Goal: Information Seeking & Learning: Learn about a topic

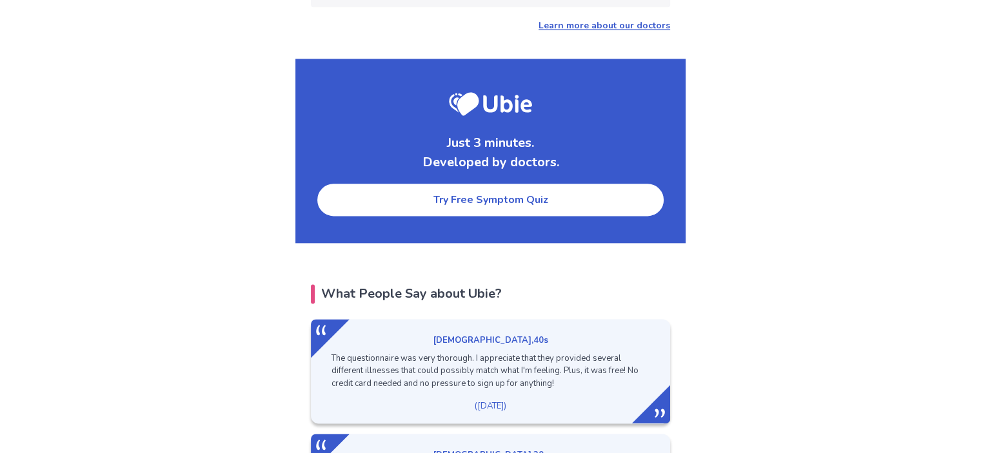
scroll to position [1676, 0]
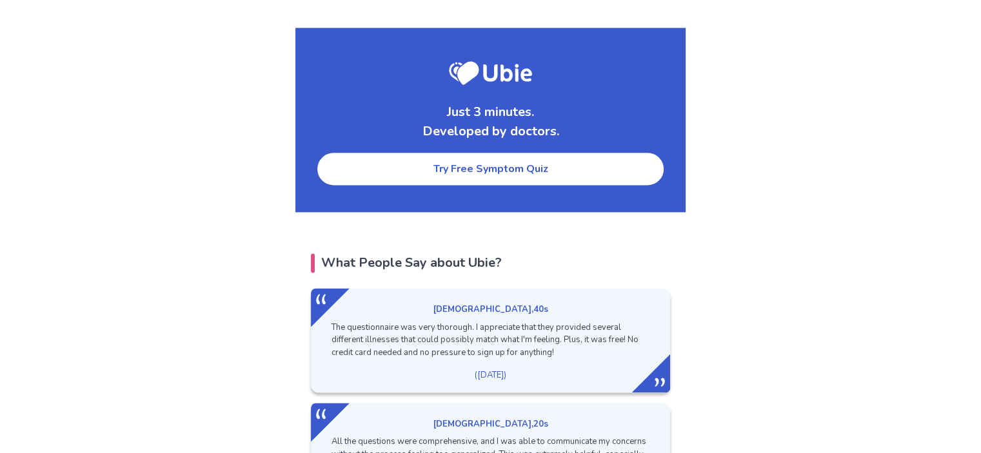
click at [513, 151] on link "Try Free Symptom Quiz" at bounding box center [490, 168] width 349 height 35
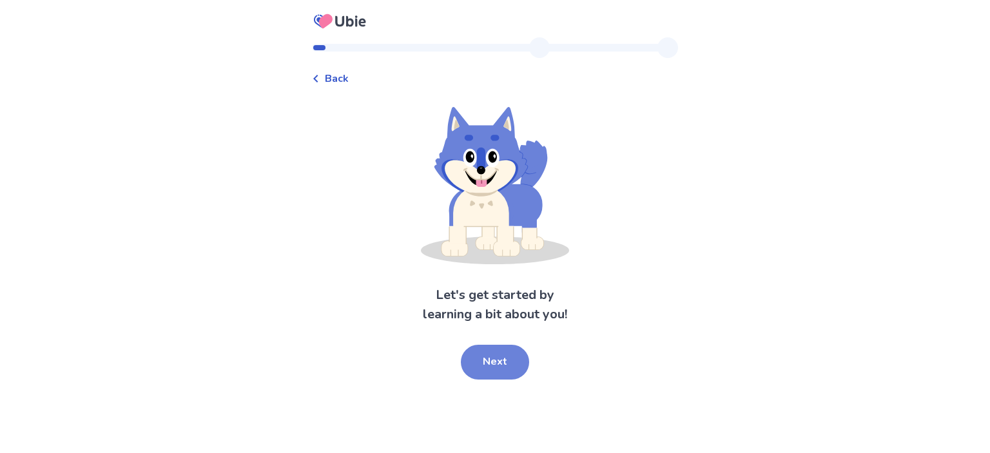
click at [491, 358] on button "Next" at bounding box center [495, 362] width 68 height 35
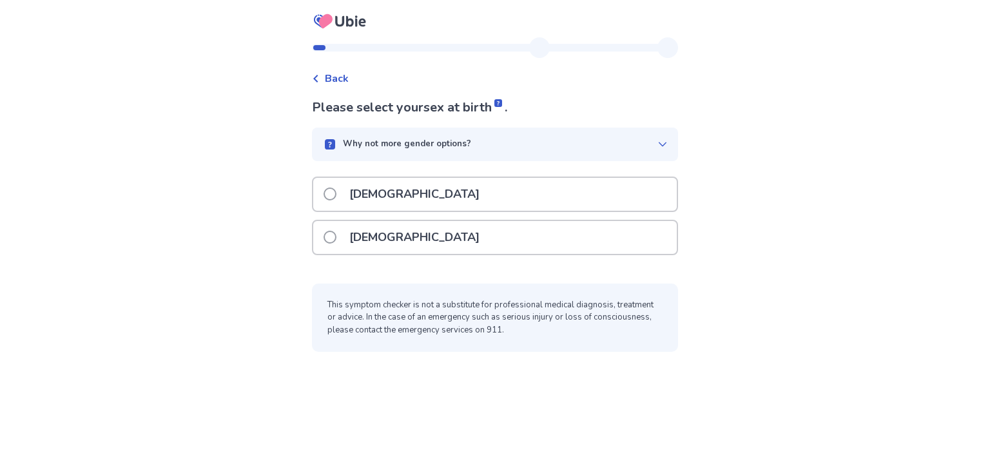
click at [337, 233] on span at bounding box center [330, 237] width 13 height 13
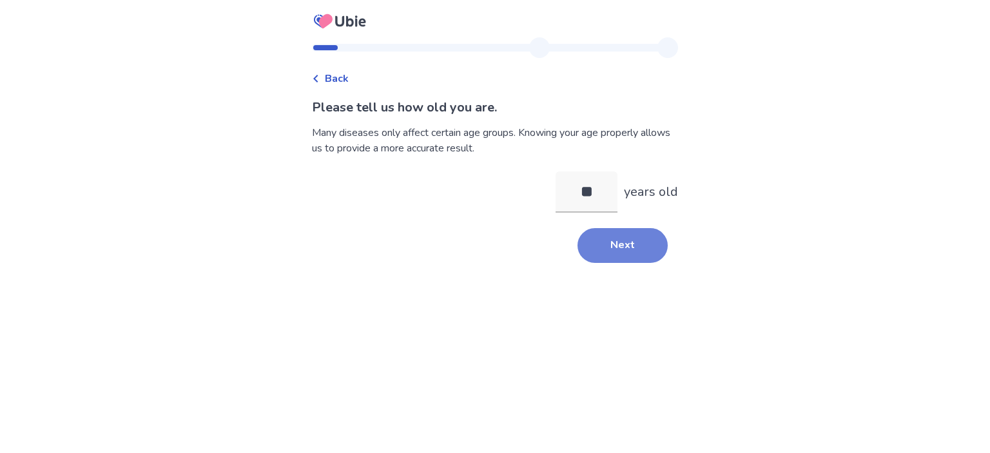
type input "**"
click at [624, 240] on button "Next" at bounding box center [623, 245] width 90 height 35
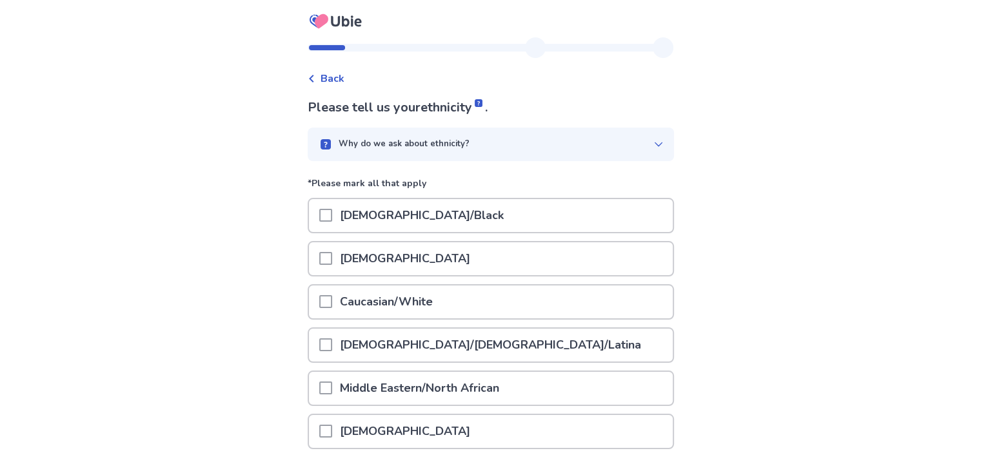
click at [331, 300] on span at bounding box center [325, 301] width 13 height 13
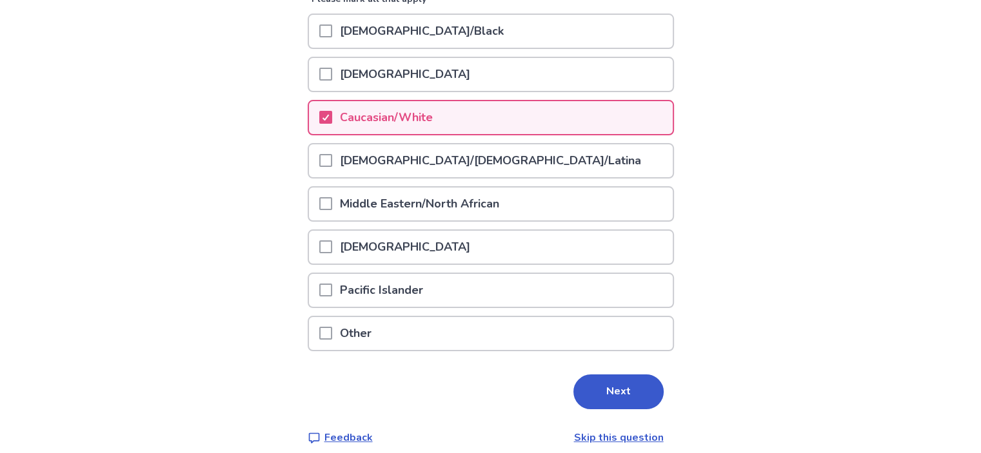
scroll to position [193, 0]
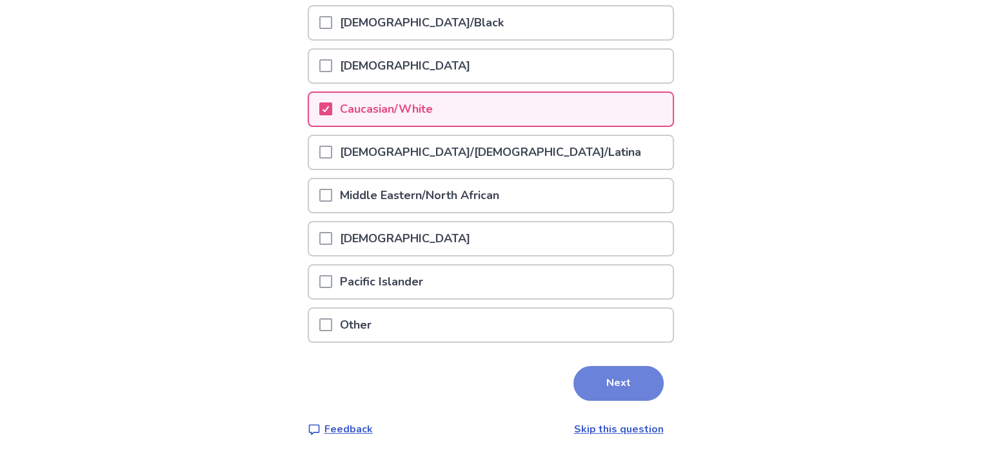
click at [601, 372] on button "Next" at bounding box center [618, 383] width 90 height 35
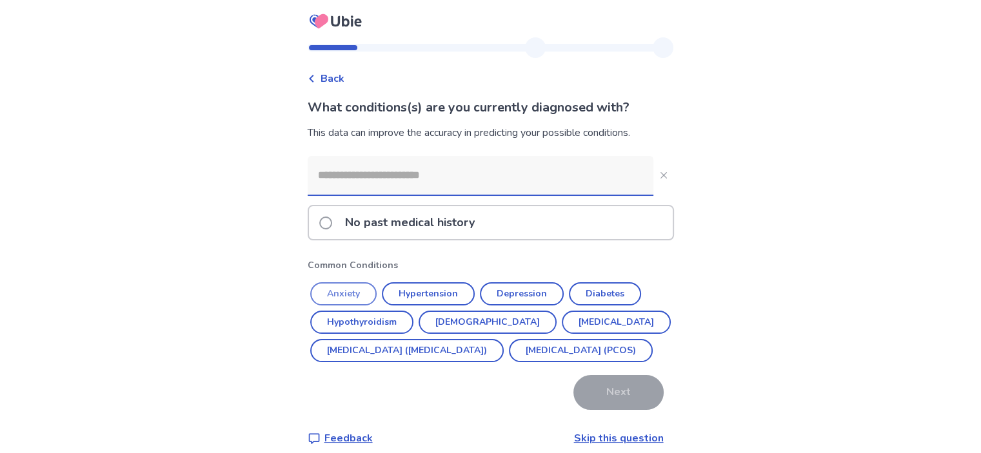
click at [351, 291] on button "Anxiety" at bounding box center [343, 293] width 66 height 23
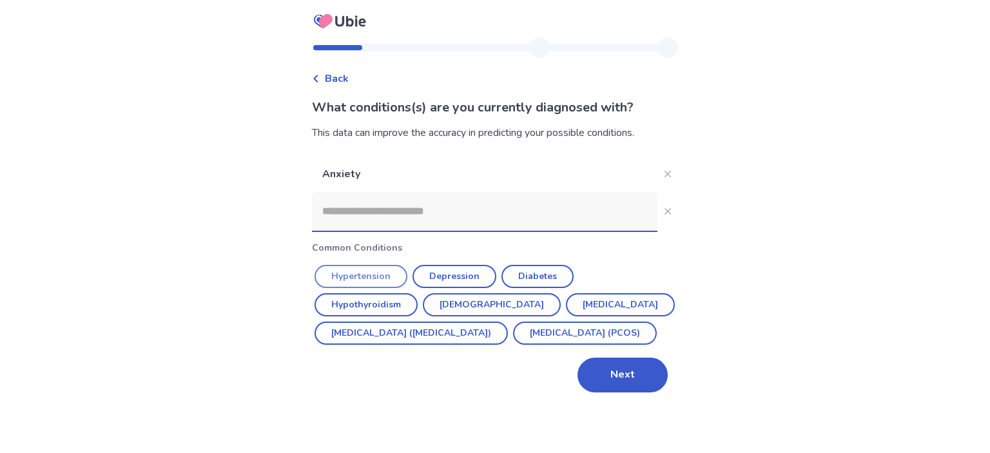
click at [376, 273] on button "Hypertension" at bounding box center [361, 276] width 93 height 23
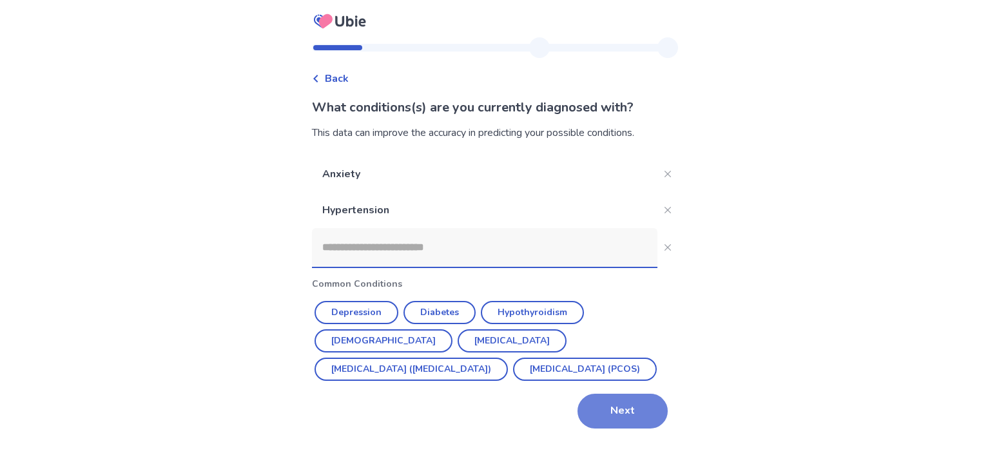
click at [609, 407] on button "Next" at bounding box center [623, 411] width 90 height 35
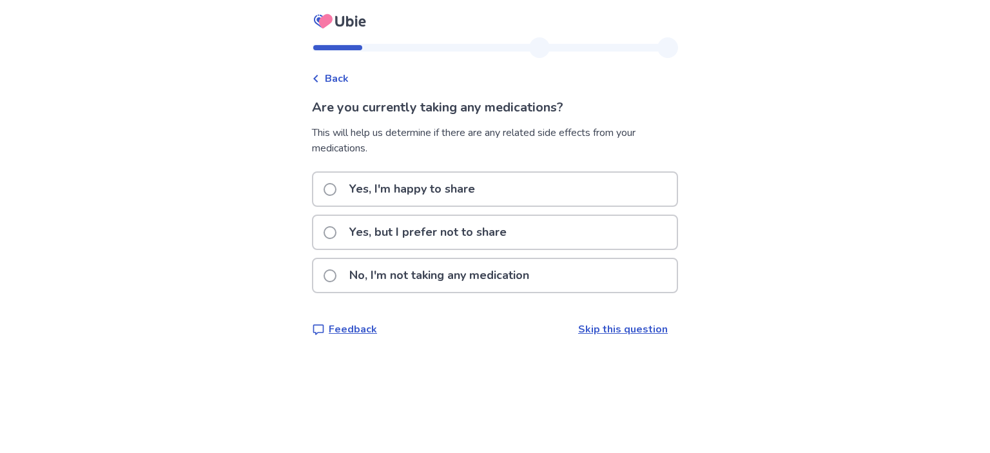
click at [611, 325] on link "Skip this question" at bounding box center [623, 329] width 90 height 14
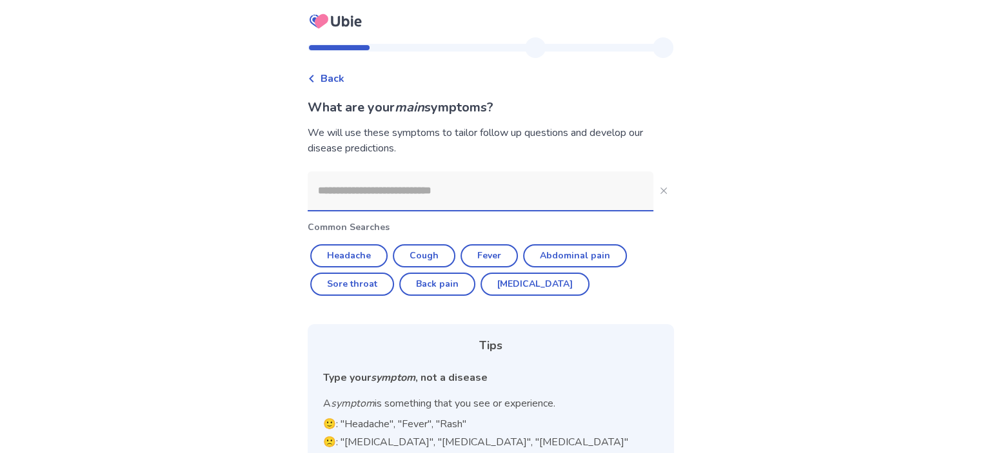
click at [454, 197] on input at bounding box center [481, 190] width 346 height 39
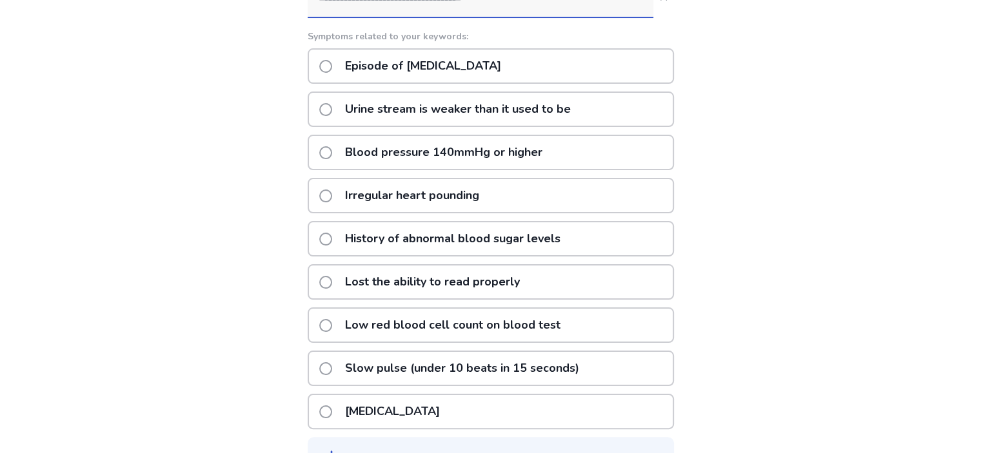
scroll to position [230, 0]
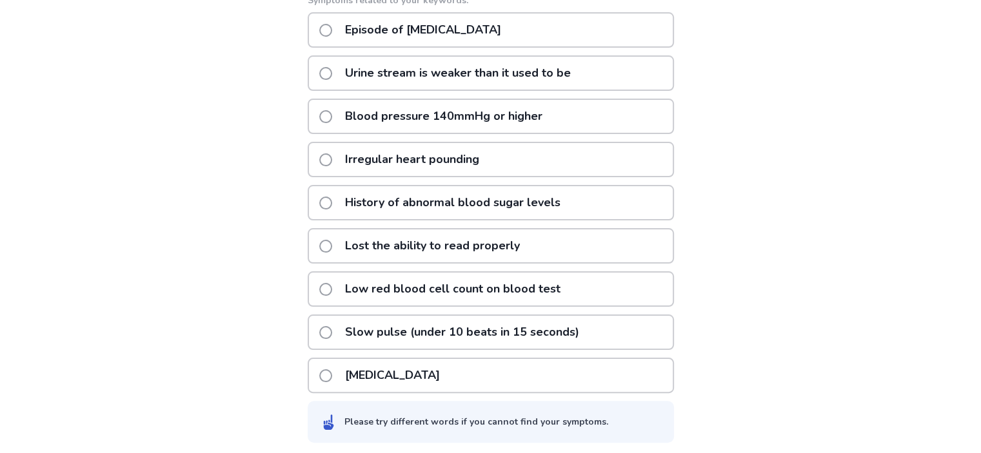
type input "**********"
click at [330, 369] on span at bounding box center [325, 375] width 13 height 13
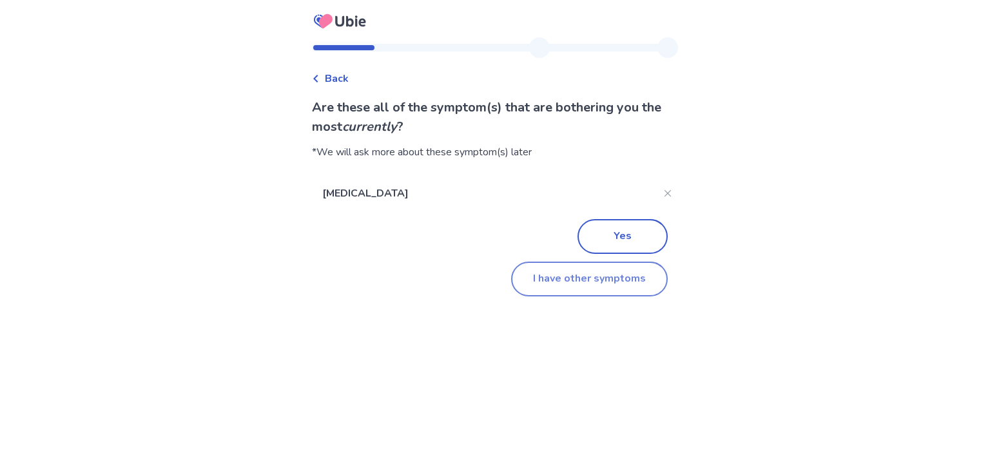
click at [585, 277] on button "I have other symptoms" at bounding box center [589, 279] width 157 height 35
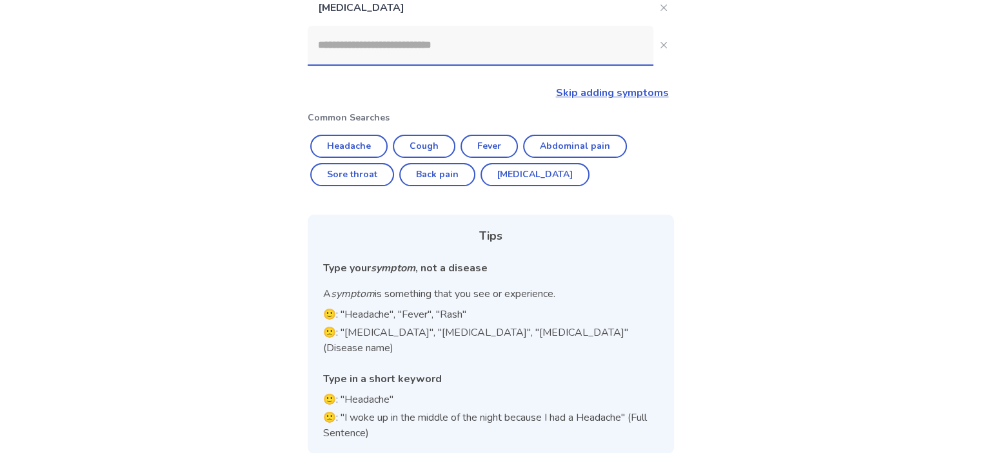
scroll to position [98, 0]
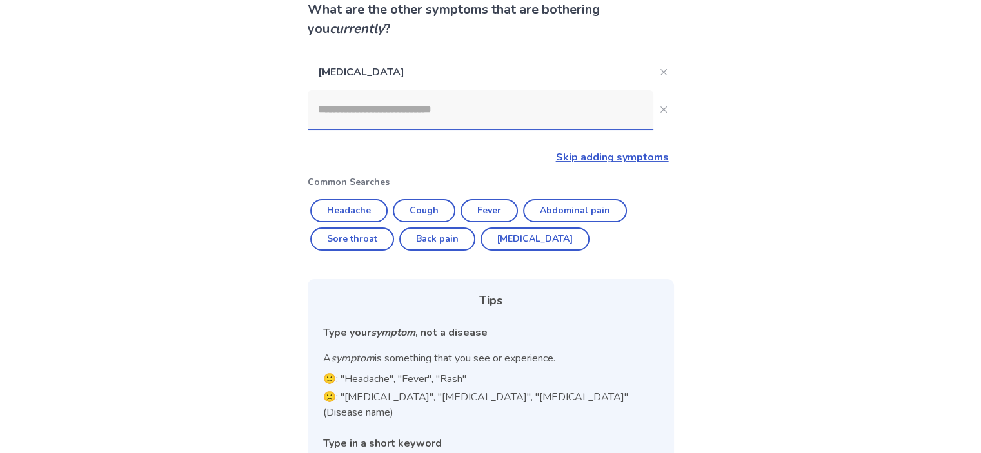
click at [335, 110] on input at bounding box center [481, 109] width 346 height 39
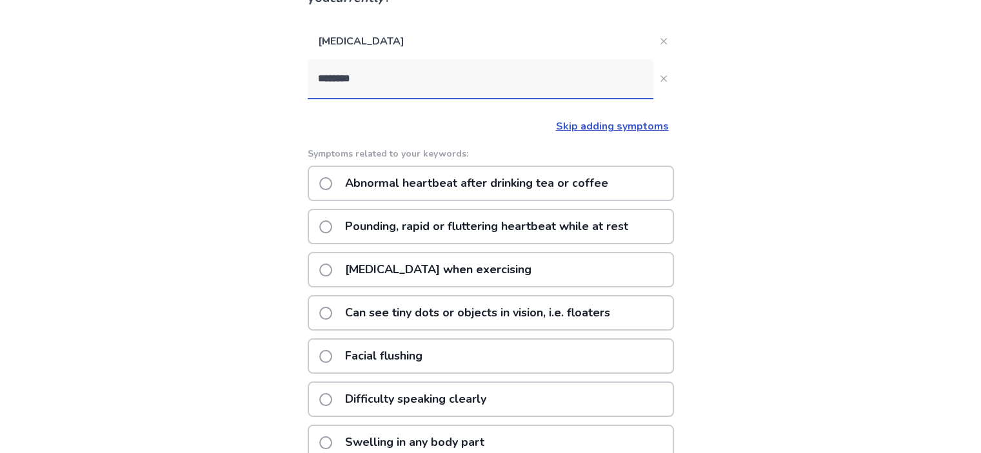
scroll to position [64, 0]
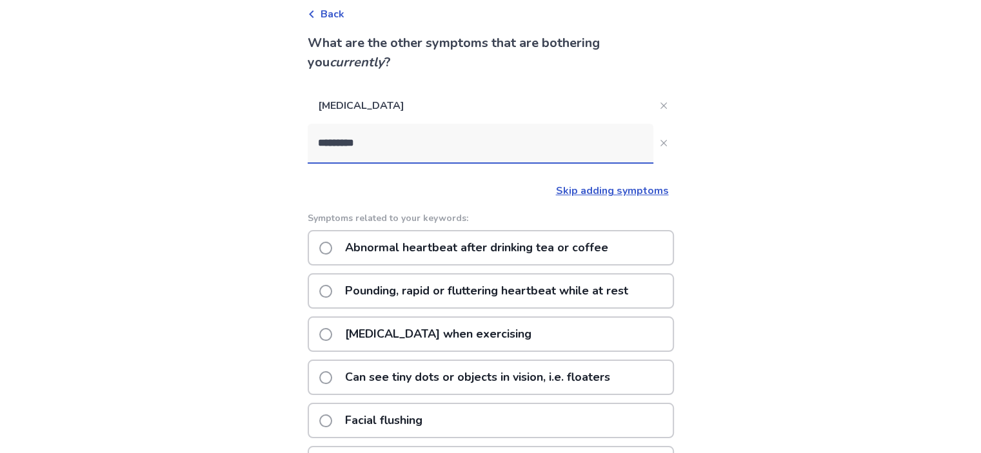
type input "********"
click at [331, 286] on span at bounding box center [325, 291] width 13 height 13
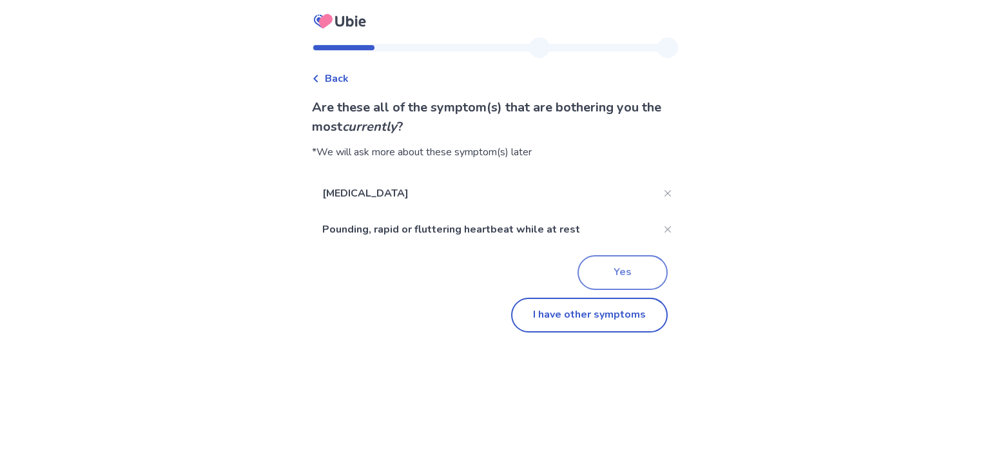
click at [606, 268] on button "Yes" at bounding box center [623, 272] width 90 height 35
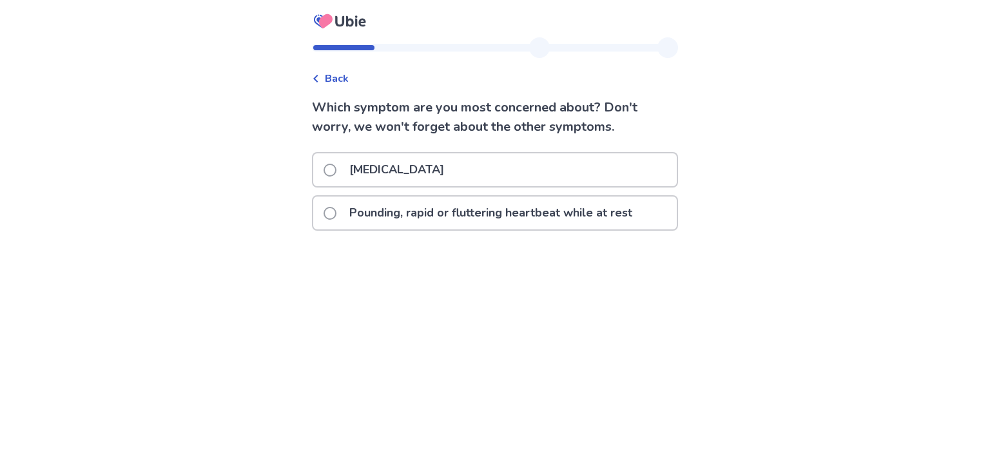
click at [337, 211] on span at bounding box center [330, 213] width 13 height 13
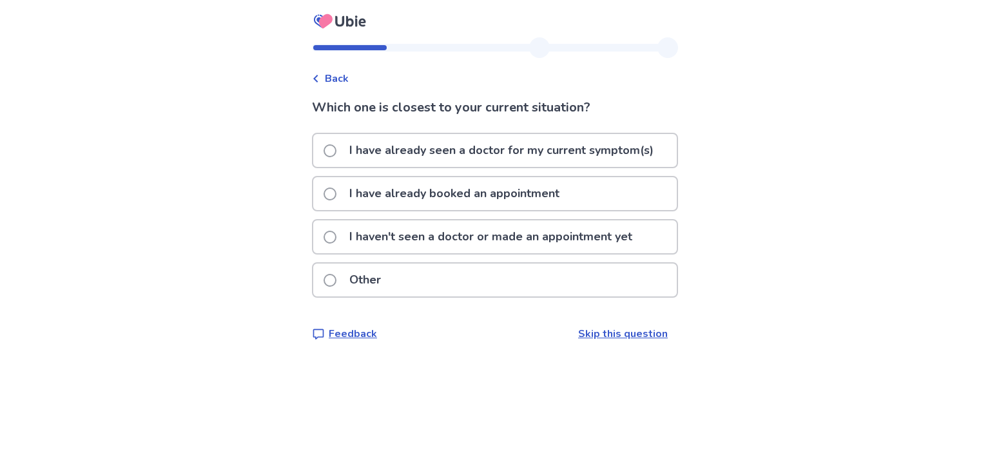
click at [337, 232] on span at bounding box center [330, 237] width 13 height 13
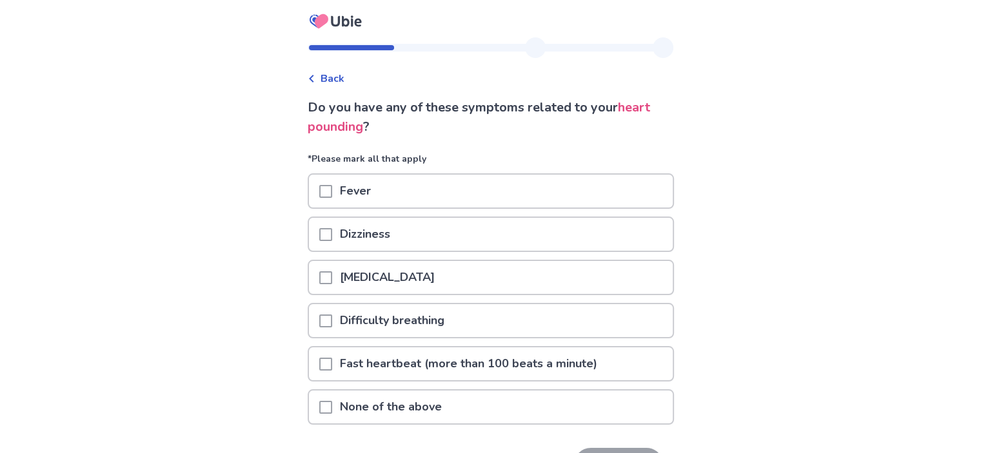
click at [332, 231] on span at bounding box center [325, 234] width 13 height 13
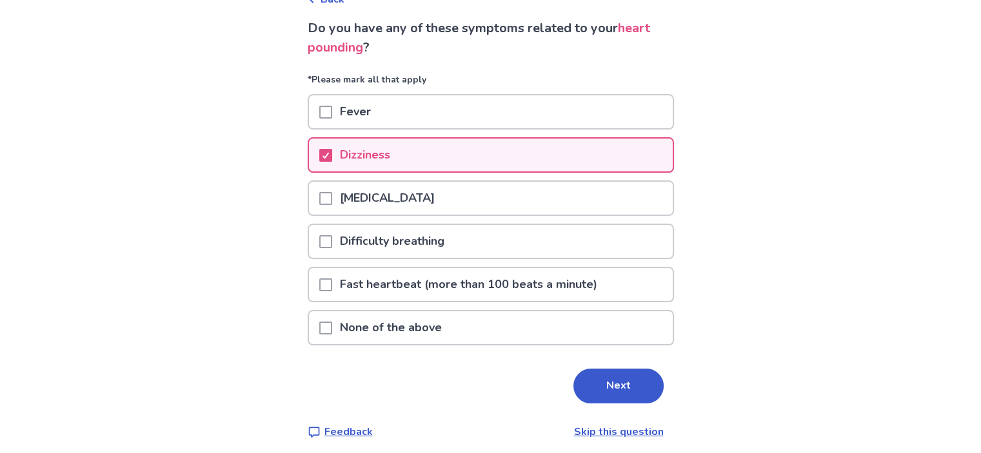
scroll to position [83, 0]
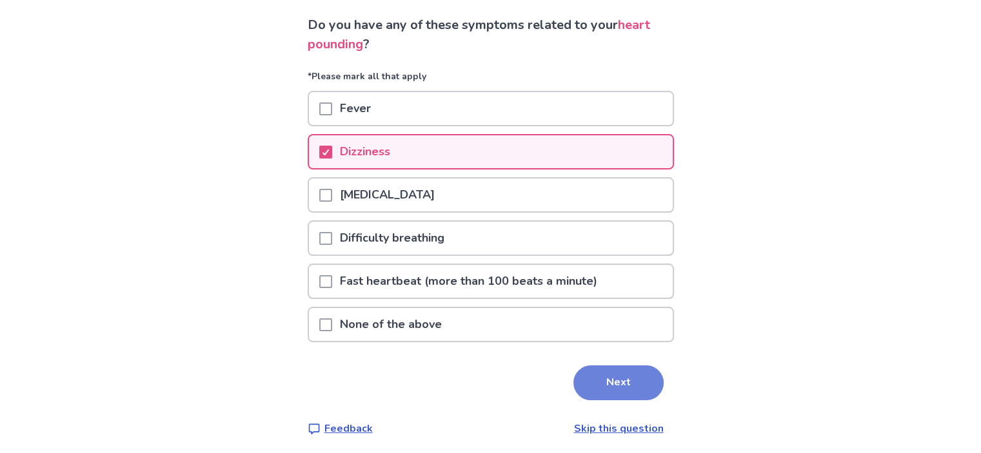
click at [609, 371] on button "Next" at bounding box center [618, 383] width 90 height 35
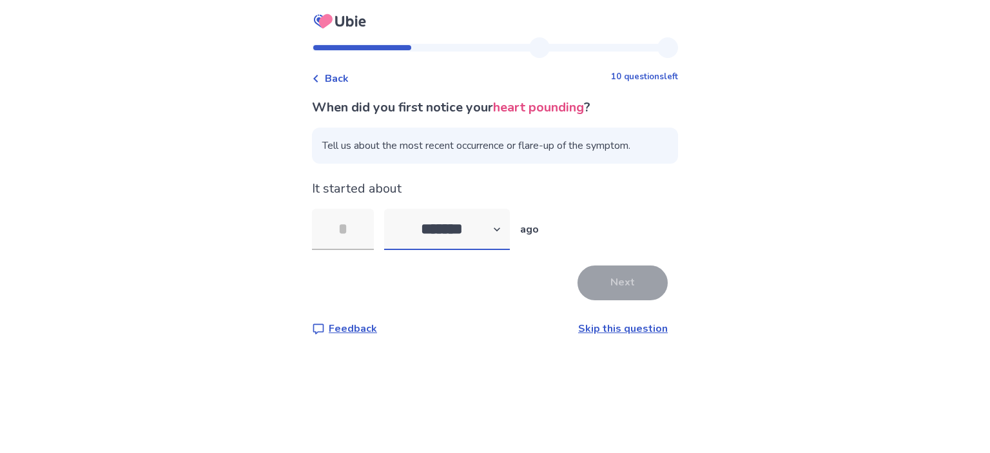
click at [505, 229] on select "******* ****** ******* ******** *******" at bounding box center [447, 229] width 126 height 41
select select "*"
click at [392, 209] on select "******* ****** ******* ******** *******" at bounding box center [447, 229] width 126 height 41
click at [353, 226] on input "tel" at bounding box center [343, 229] width 62 height 41
type input "*"
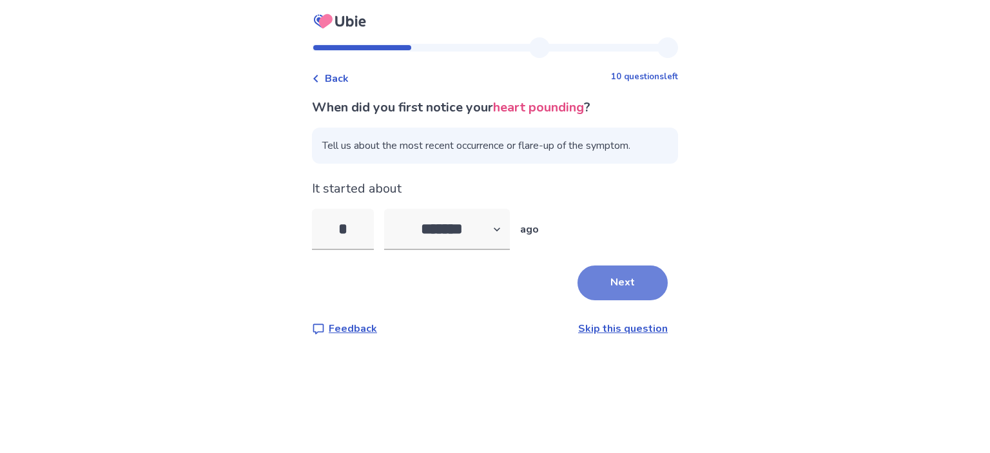
click at [608, 280] on button "Next" at bounding box center [623, 283] width 90 height 35
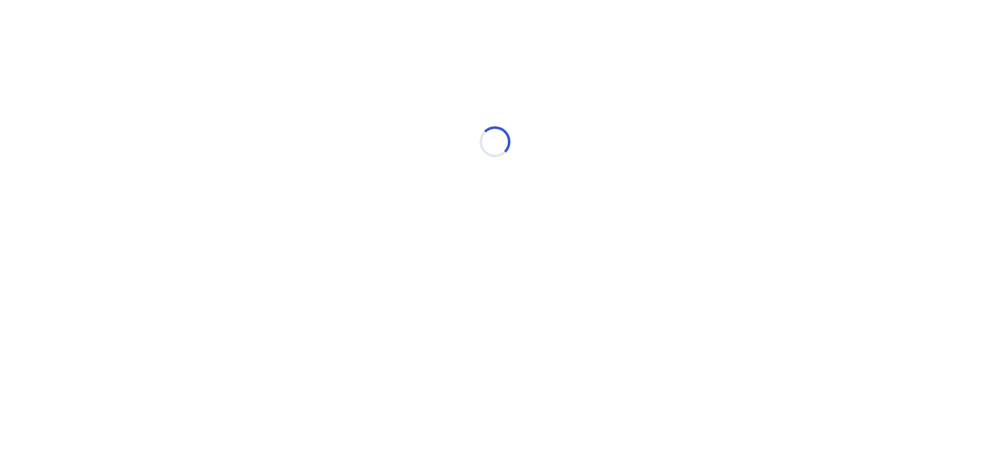
select select "*"
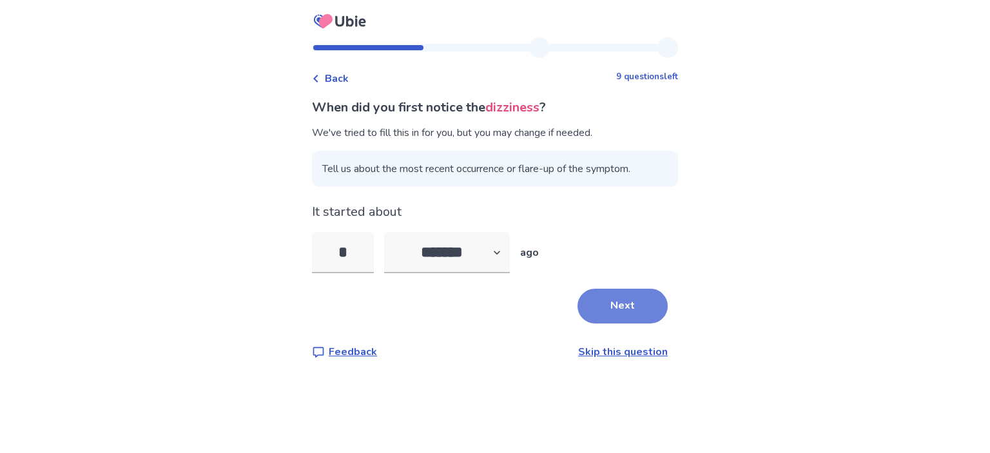
click at [610, 306] on button "Next" at bounding box center [623, 306] width 90 height 35
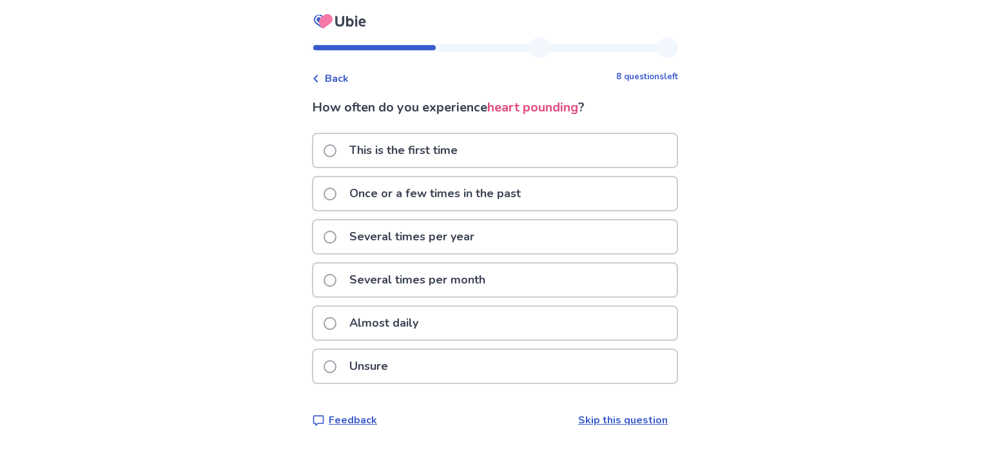
click at [337, 192] on span at bounding box center [330, 194] width 13 height 13
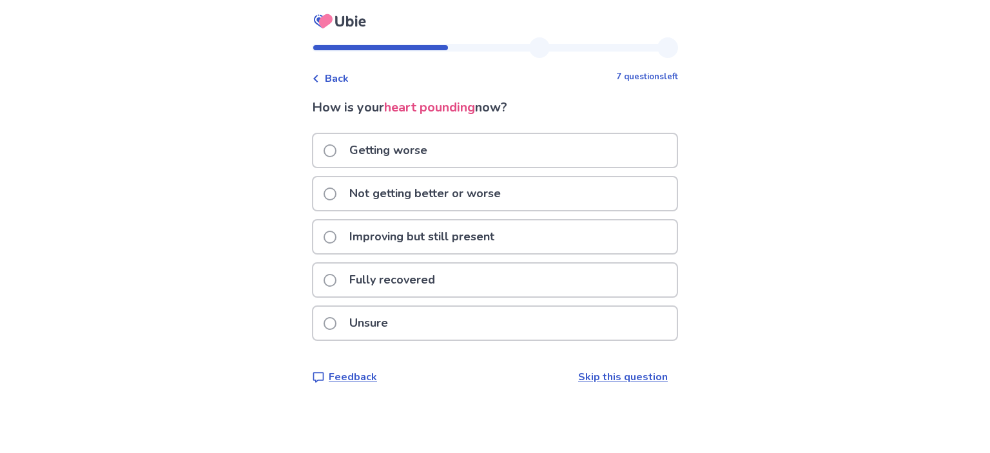
click at [337, 232] on span at bounding box center [330, 237] width 13 height 13
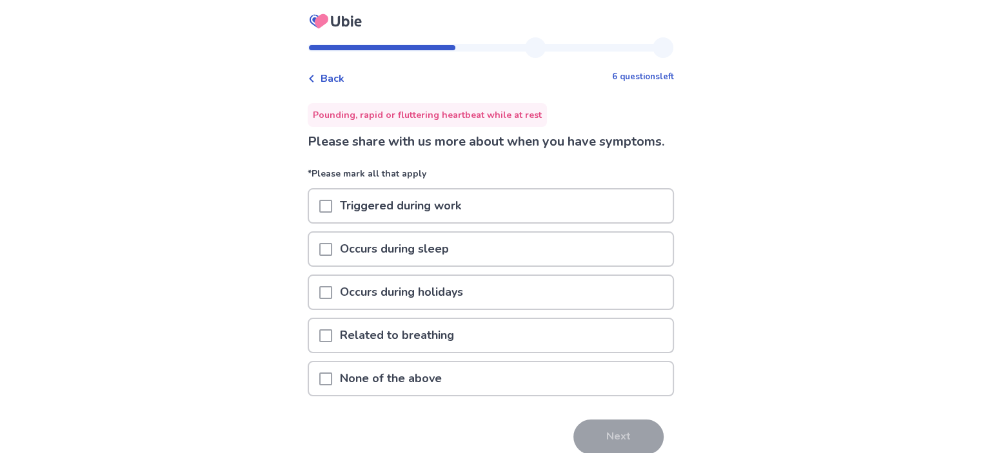
click at [332, 386] on span at bounding box center [325, 379] width 13 height 13
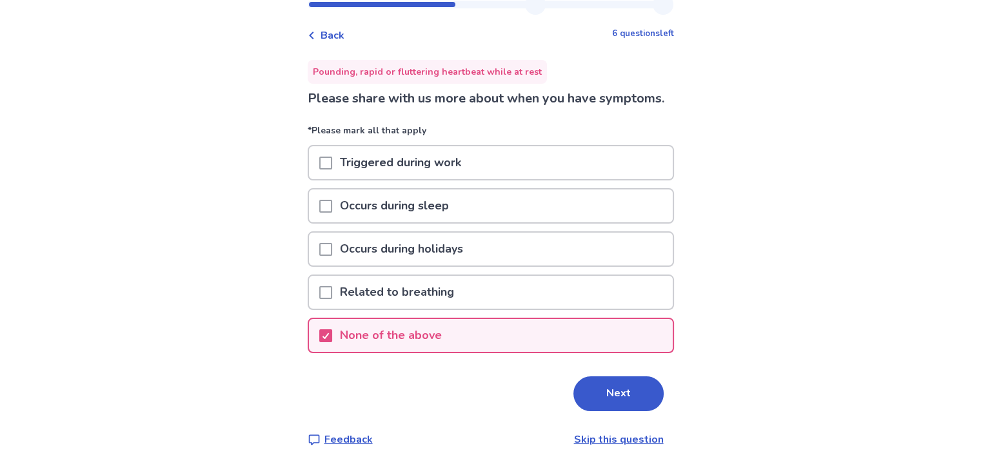
scroll to position [75, 0]
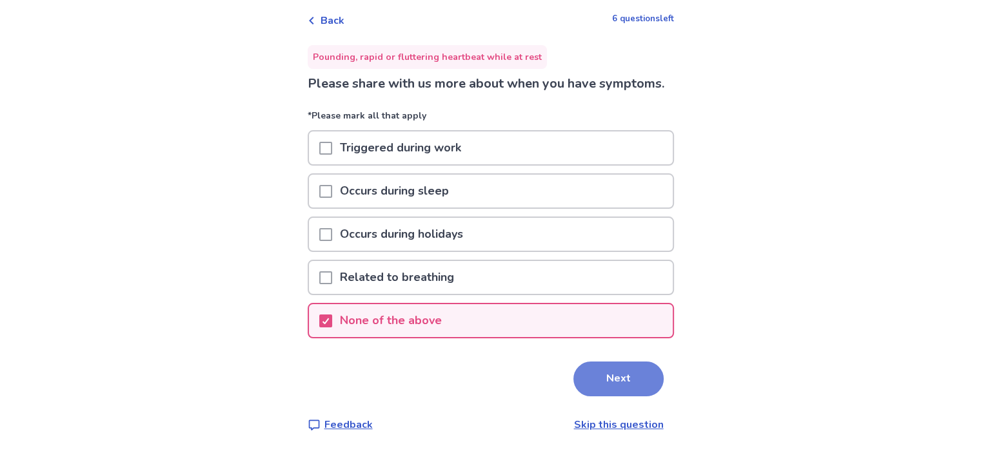
click at [604, 375] on button "Next" at bounding box center [618, 379] width 90 height 35
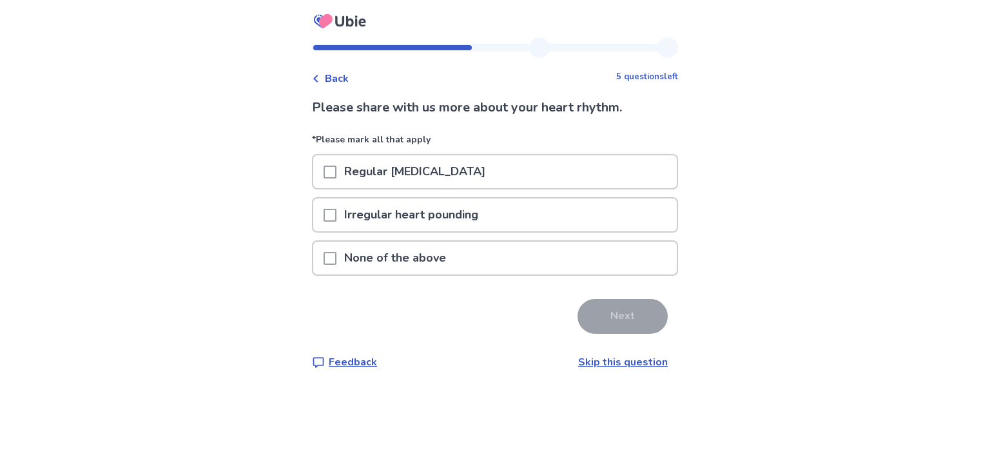
click at [337, 211] on span at bounding box center [330, 215] width 13 height 13
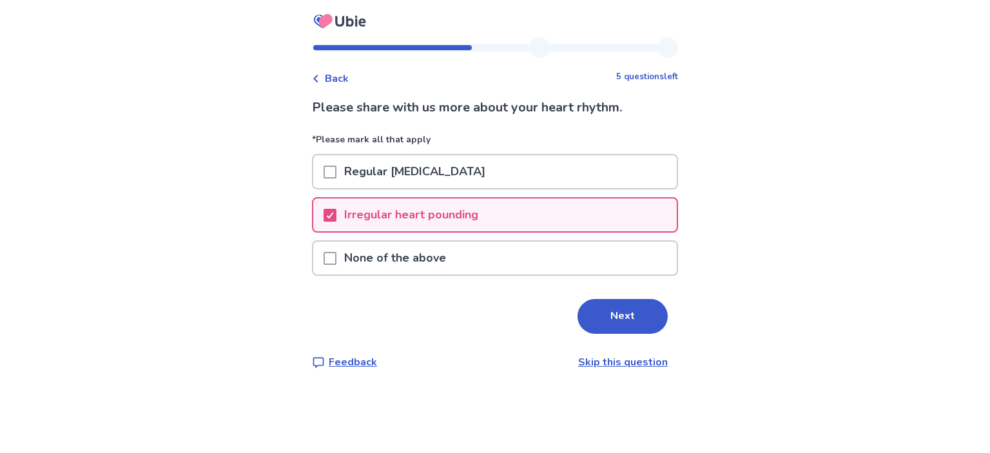
click at [335, 170] on span at bounding box center [330, 172] width 13 height 13
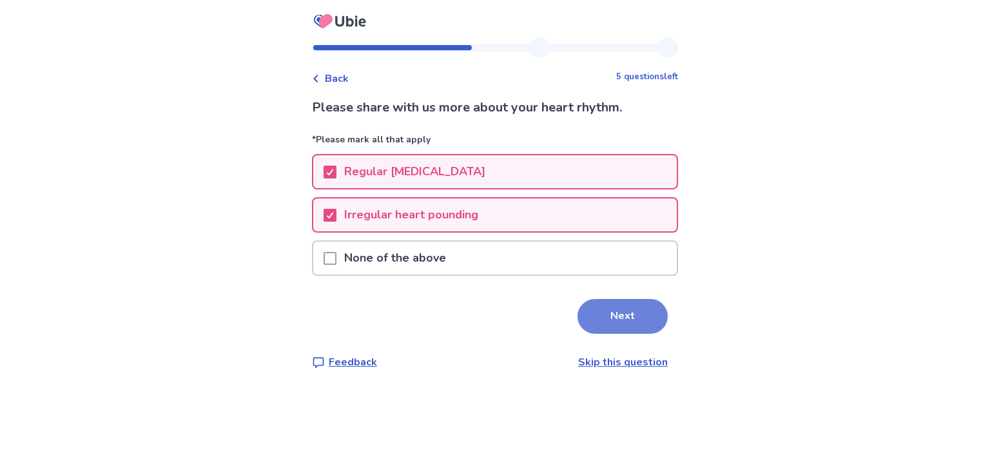
click at [614, 311] on button "Next" at bounding box center [623, 316] width 90 height 35
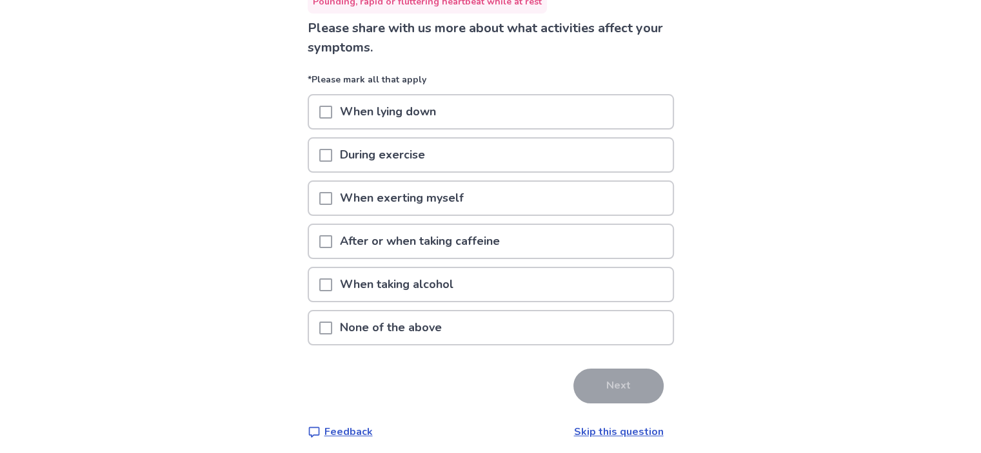
scroll to position [117, 0]
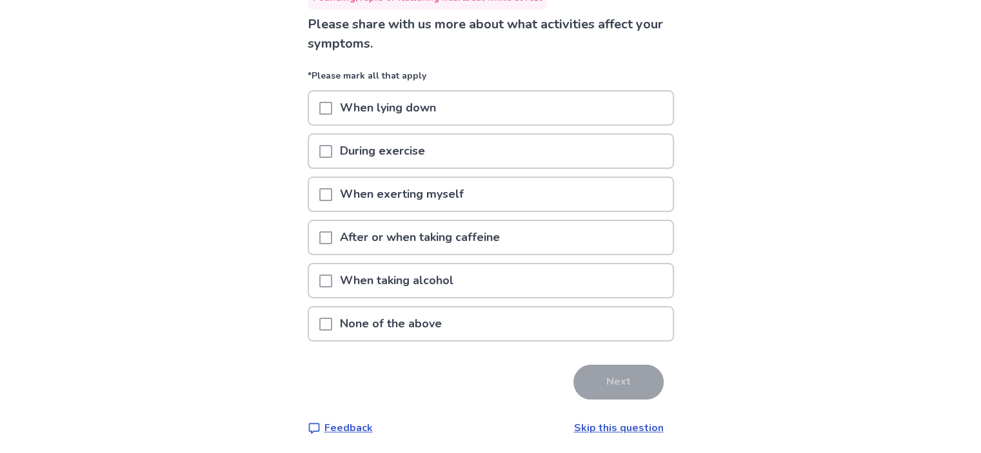
click at [330, 318] on span at bounding box center [325, 324] width 13 height 13
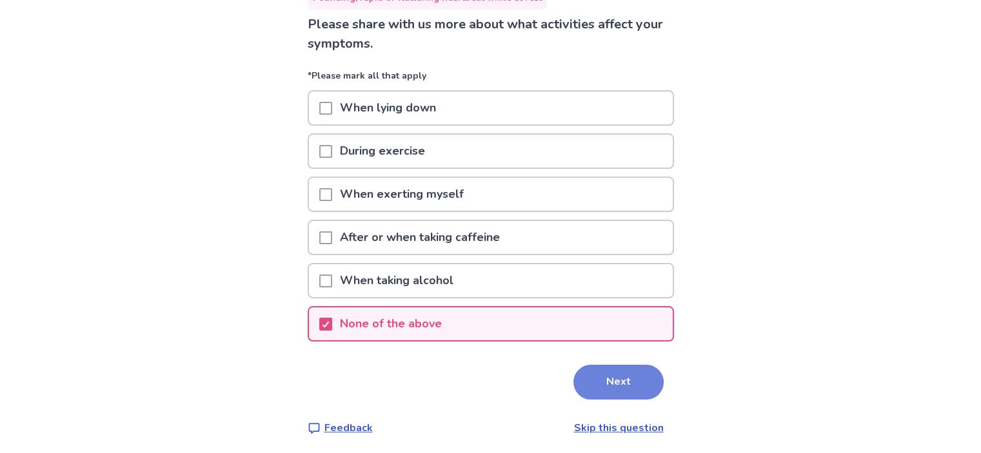
click at [601, 372] on button "Next" at bounding box center [618, 382] width 90 height 35
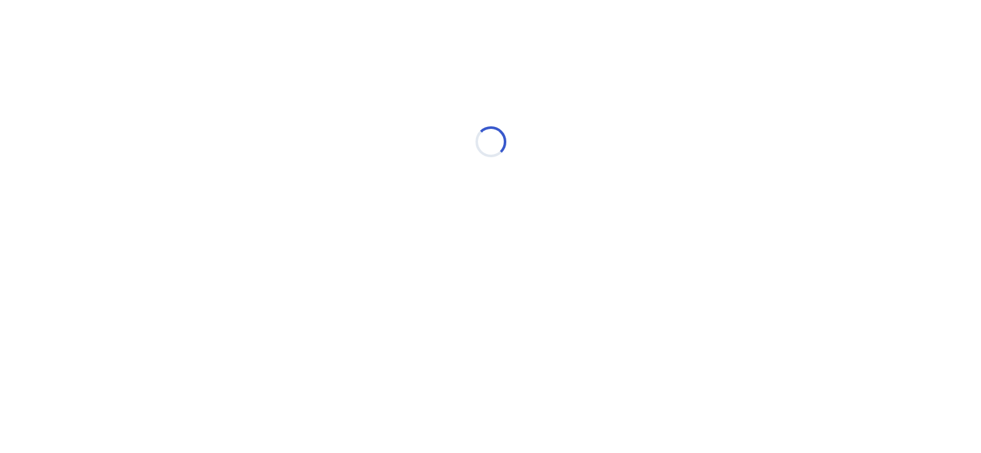
scroll to position [0, 0]
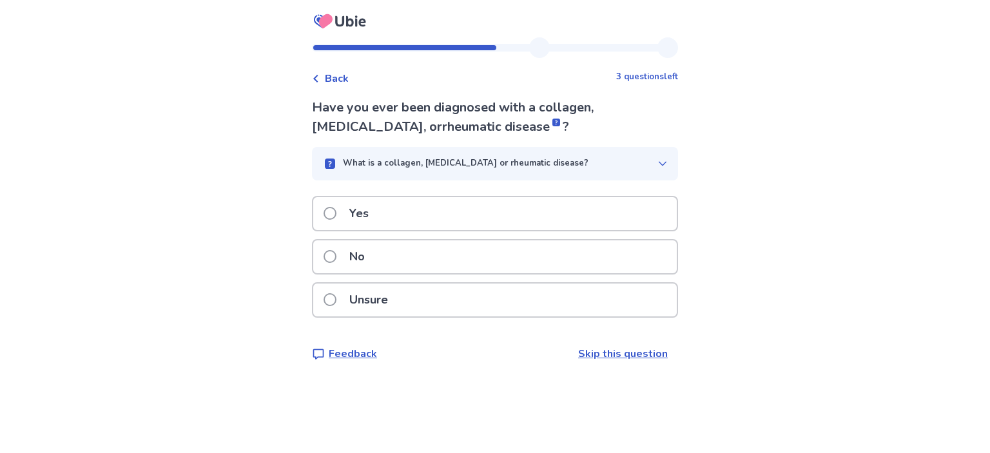
click at [335, 293] on span at bounding box center [330, 299] width 13 height 13
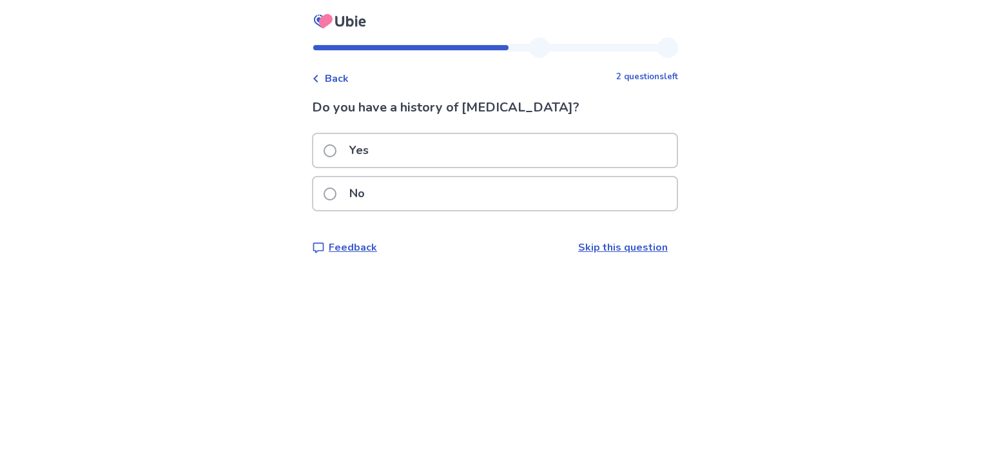
click at [337, 190] on span at bounding box center [330, 194] width 13 height 13
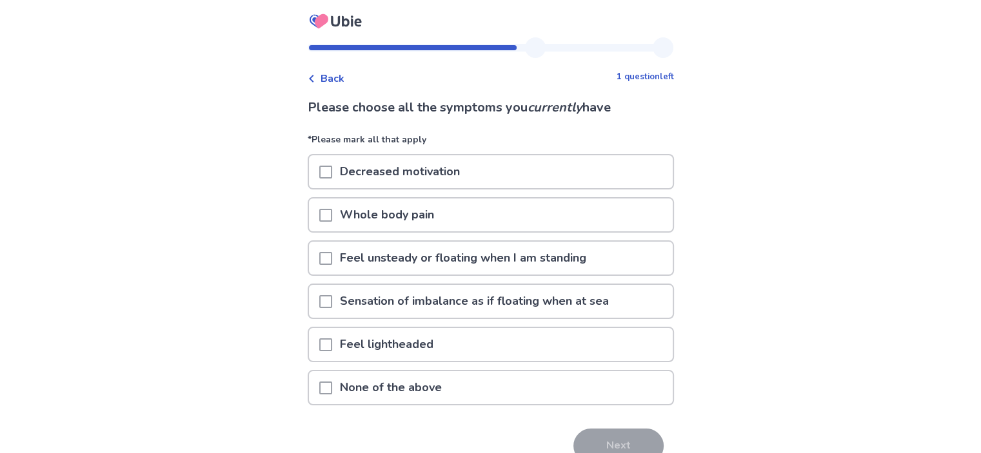
click at [332, 256] on span at bounding box center [325, 258] width 13 height 13
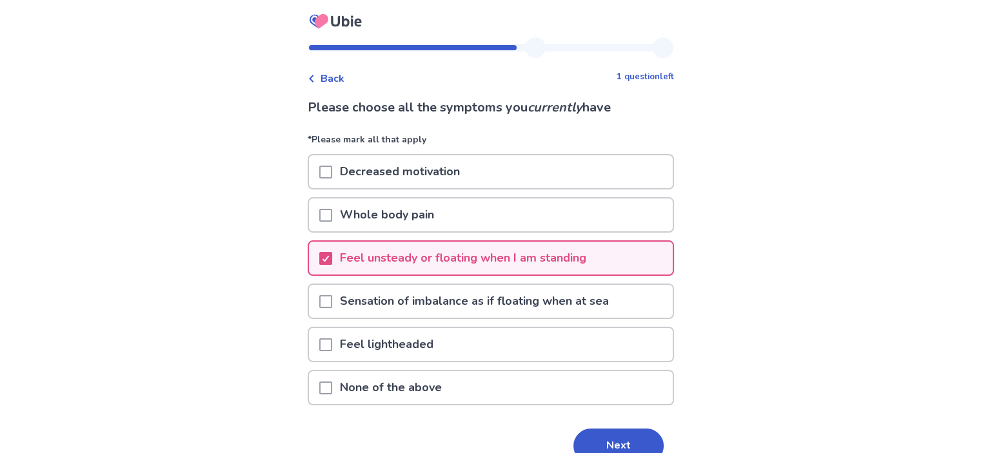
click at [329, 338] on span at bounding box center [325, 344] width 13 height 13
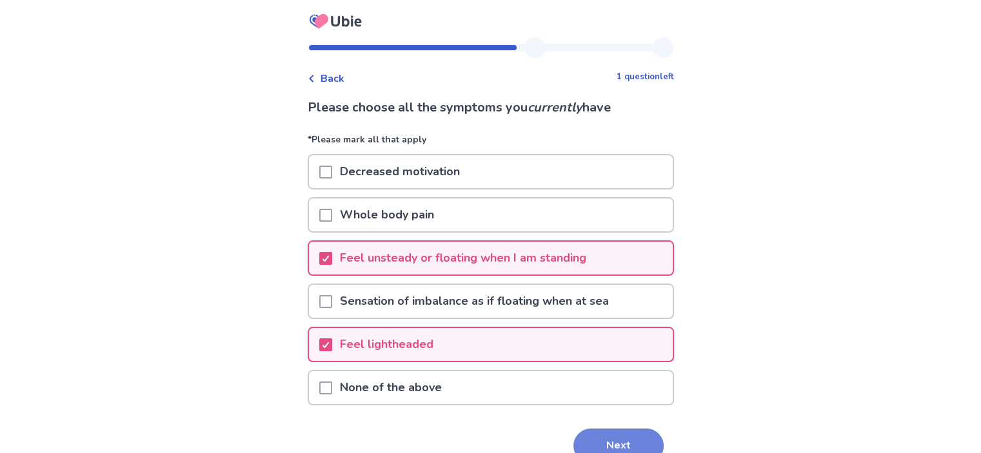
click at [608, 433] on button "Next" at bounding box center [618, 446] width 90 height 35
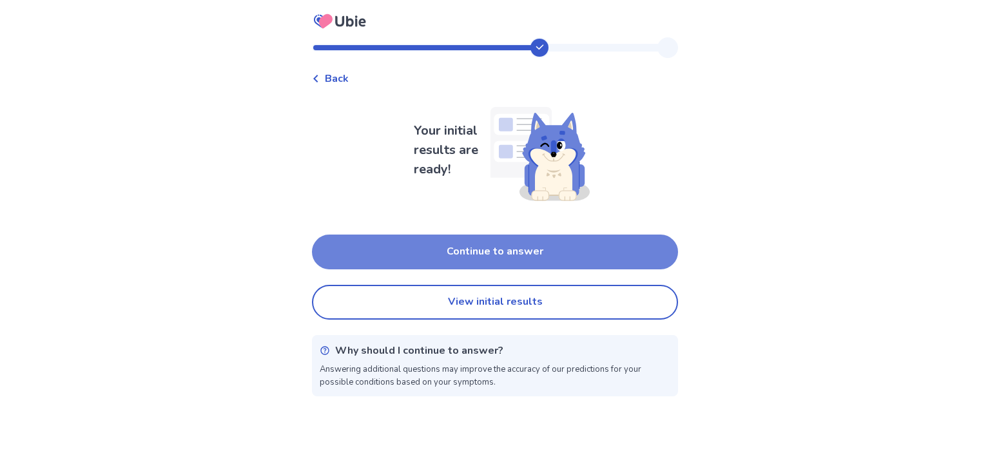
click at [474, 248] on button "Continue to answer" at bounding box center [495, 252] width 366 height 35
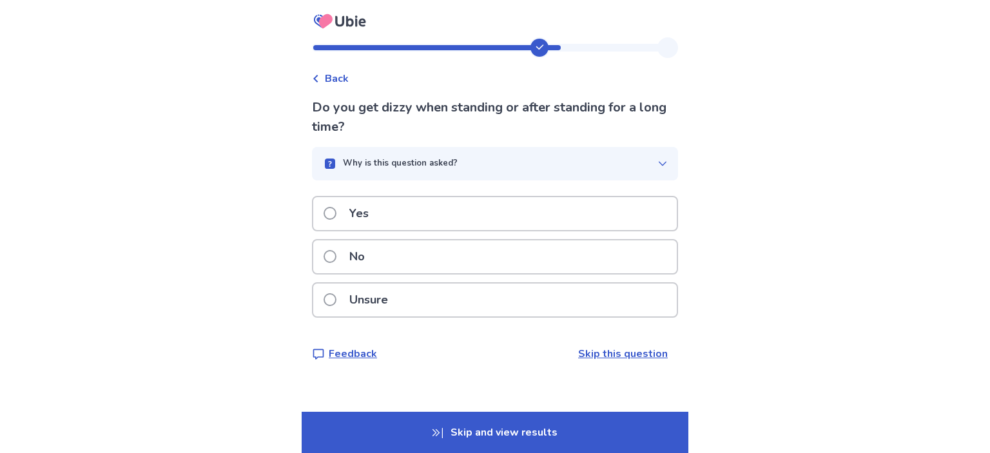
click at [335, 253] on span at bounding box center [330, 256] width 13 height 13
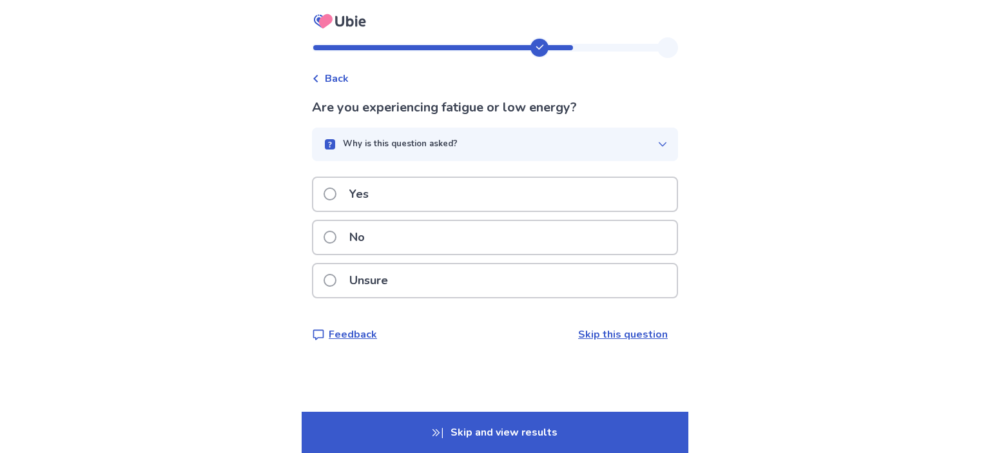
click at [337, 190] on span at bounding box center [330, 194] width 13 height 13
click at [337, 235] on span at bounding box center [330, 237] width 13 height 13
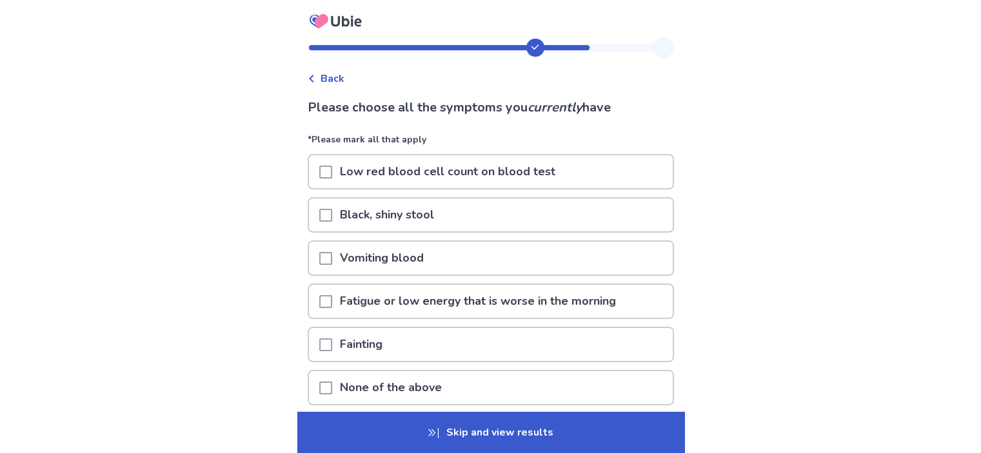
click at [332, 338] on span at bounding box center [325, 344] width 13 height 13
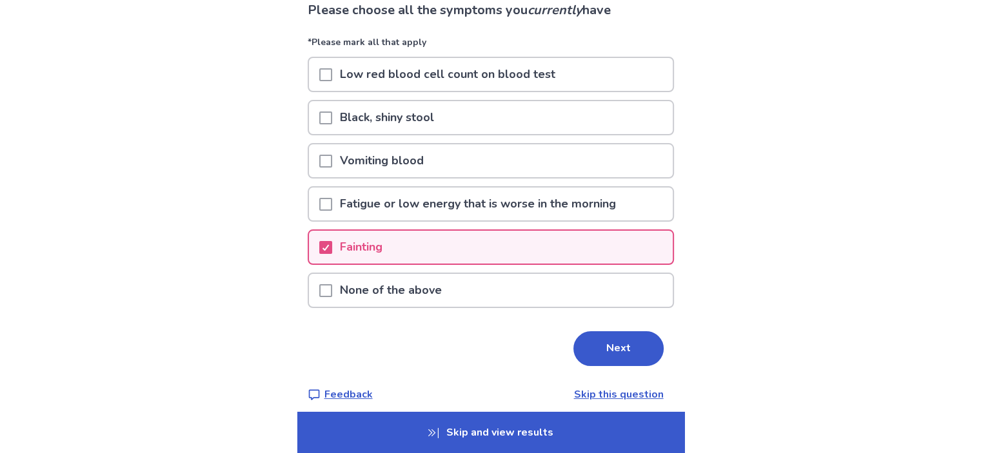
scroll to position [105, 0]
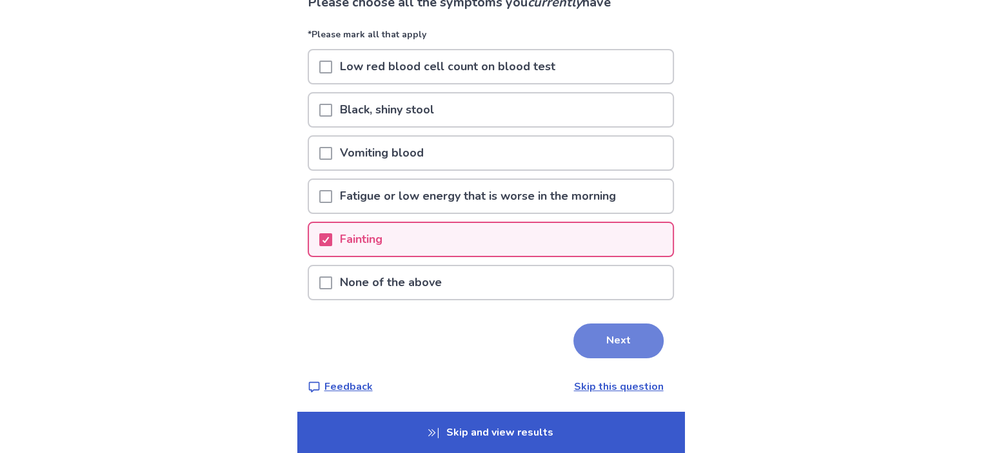
click at [605, 333] on button "Next" at bounding box center [618, 341] width 90 height 35
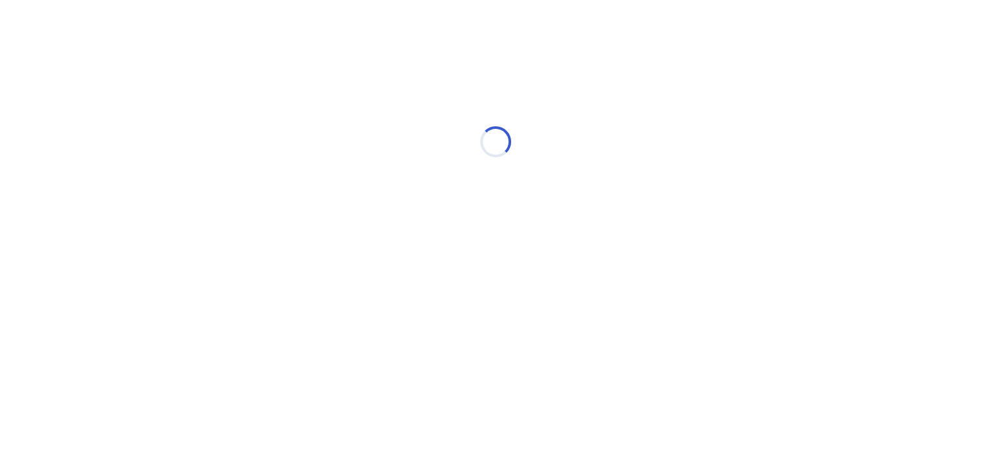
scroll to position [0, 0]
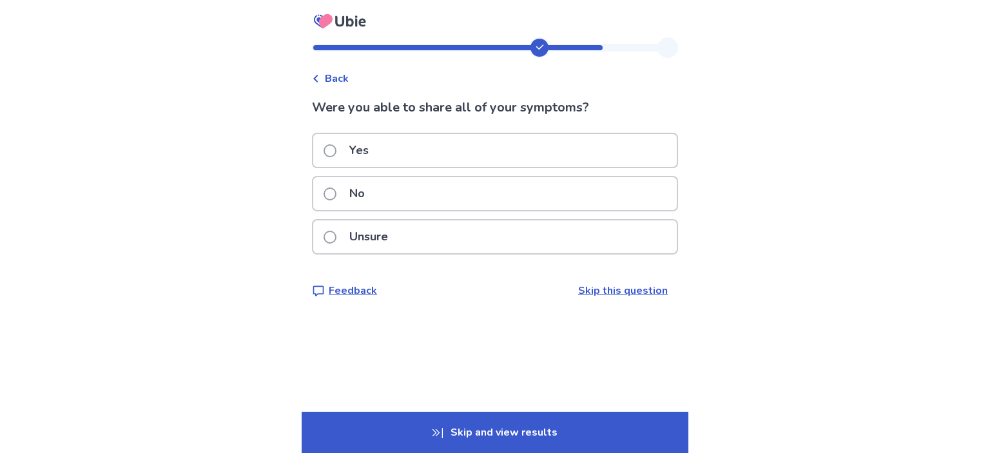
click at [335, 144] on span at bounding box center [330, 150] width 13 height 13
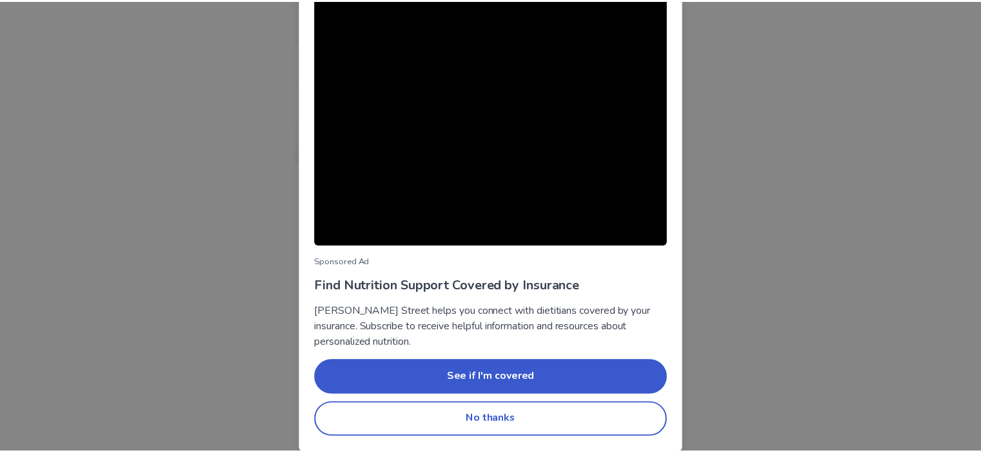
scroll to position [83, 0]
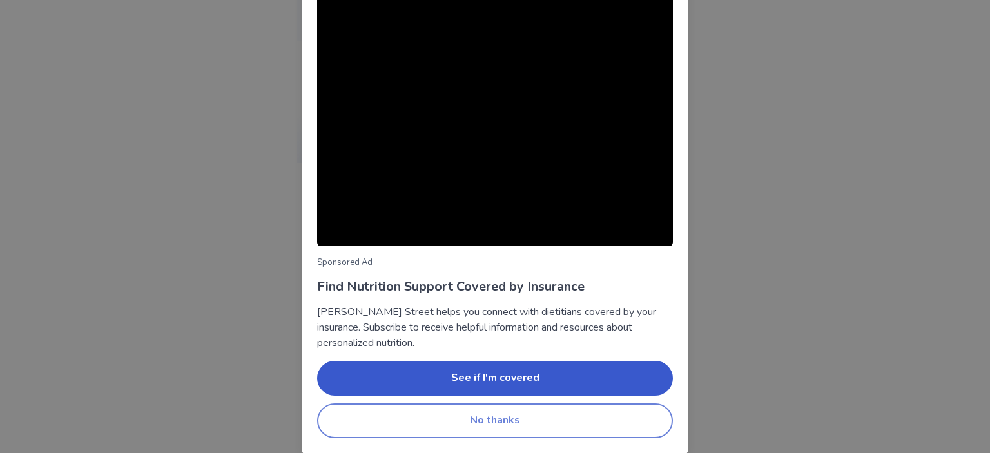
click at [492, 417] on button "No thanks" at bounding box center [495, 421] width 356 height 35
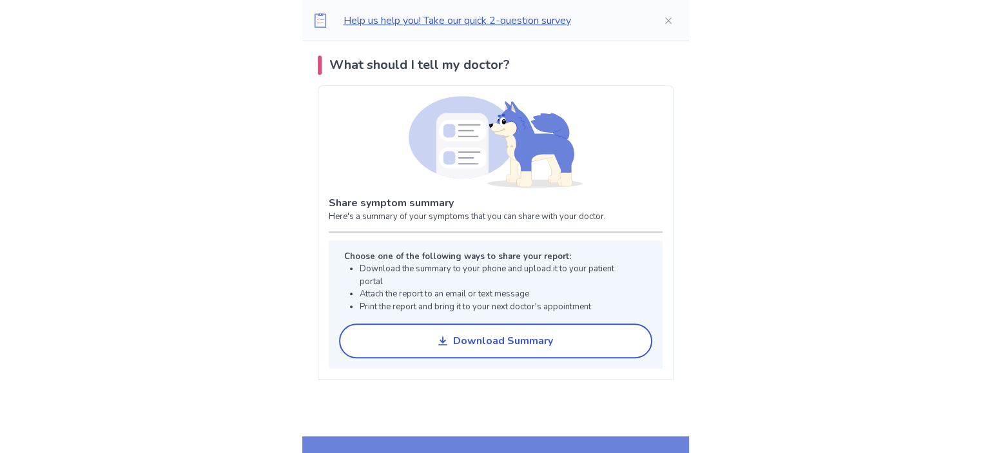
scroll to position [903, 0]
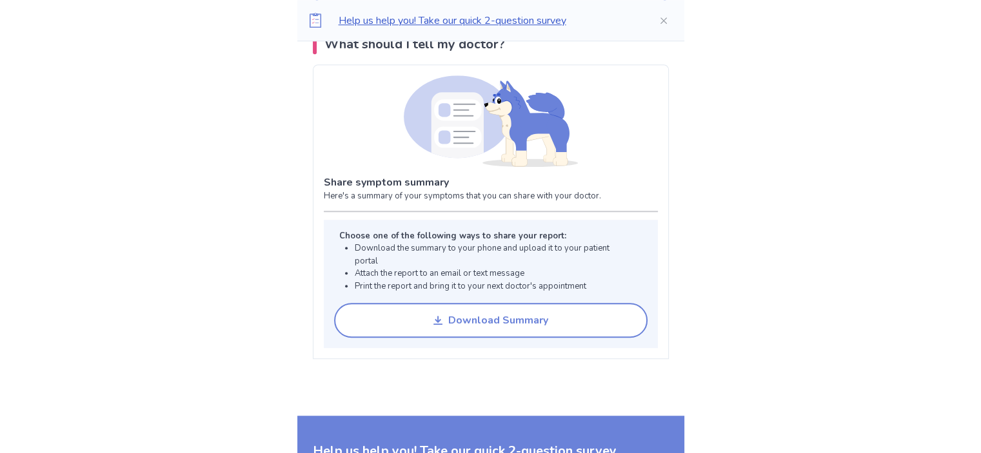
click at [474, 315] on div "Download Summary" at bounding box center [498, 321] width 100 height 12
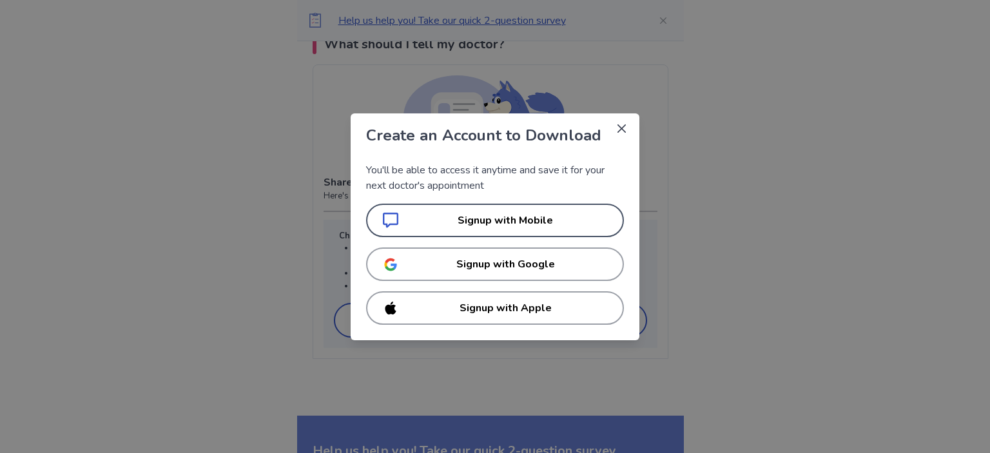
click at [440, 215] on p "Signup with Mobile" at bounding box center [506, 220] width 204 height 15
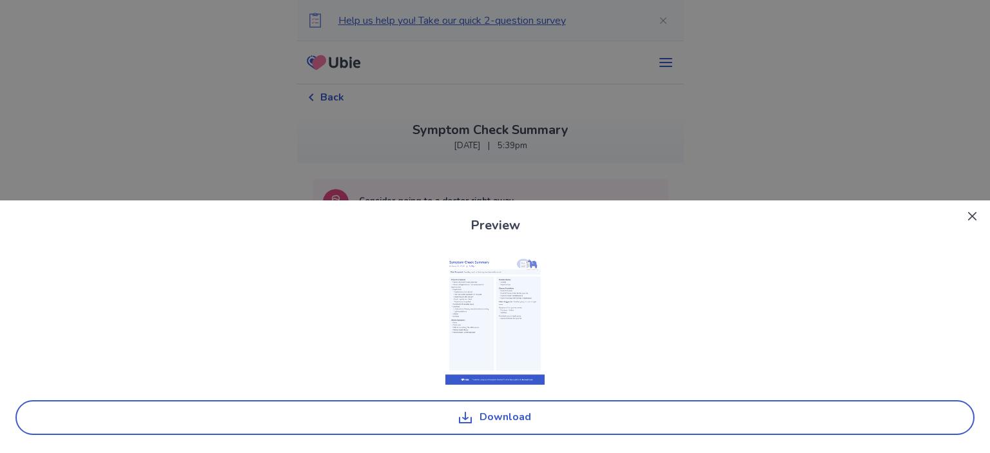
click at [487, 291] on img at bounding box center [495, 320] width 100 height 129
click at [494, 411] on button "Download" at bounding box center [494, 417] width 959 height 35
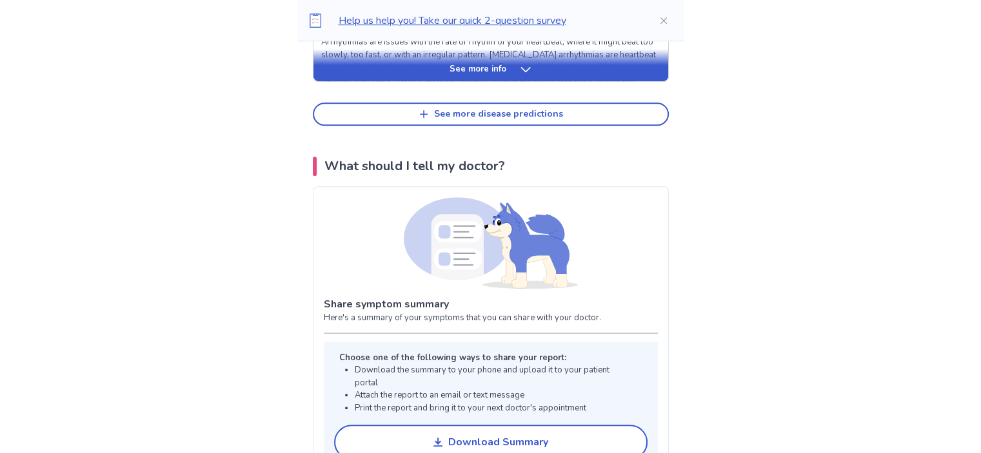
scroll to position [838, 0]
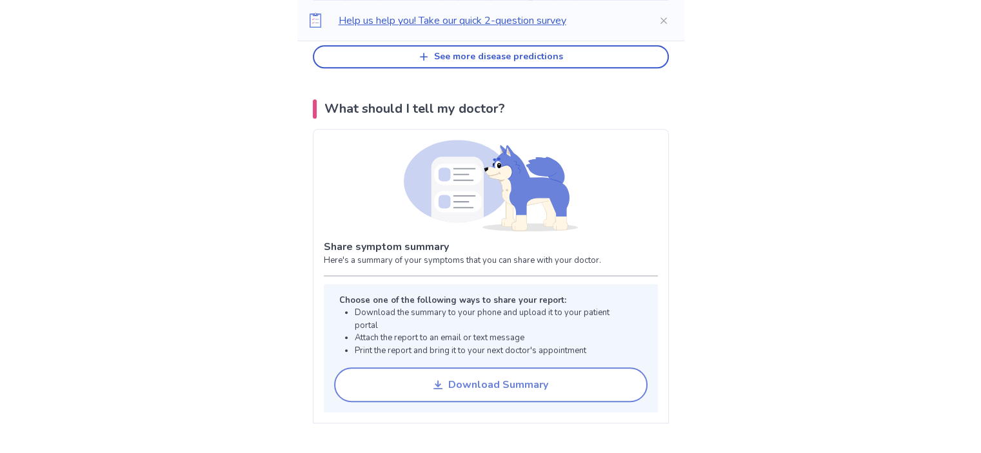
click at [454, 381] on div "Download Summary" at bounding box center [498, 385] width 100 height 12
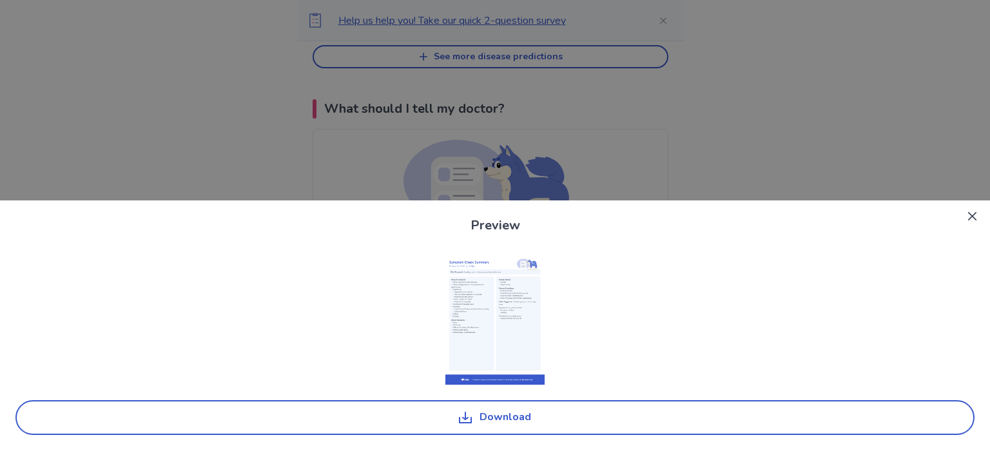
click at [500, 293] on img at bounding box center [495, 320] width 100 height 129
click at [972, 212] on icon "Close" at bounding box center [972, 216] width 8 height 8
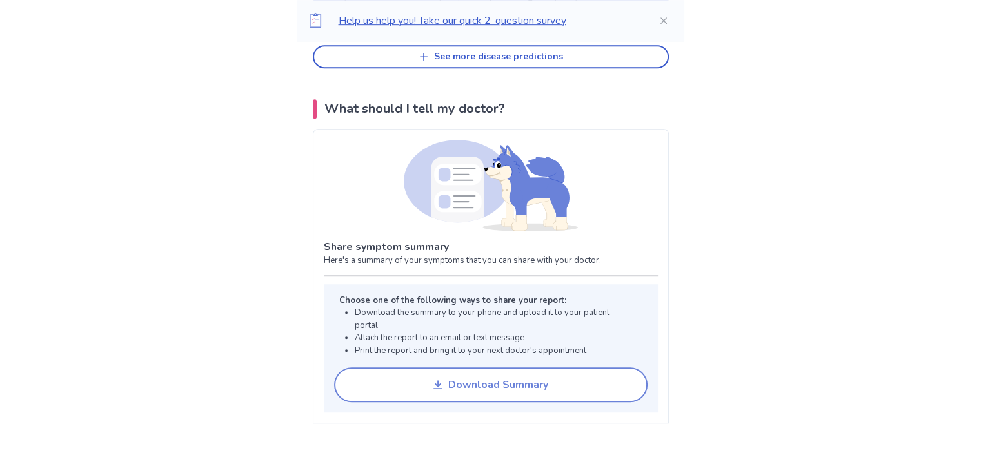
click at [512, 380] on div "Download Summary" at bounding box center [498, 385] width 100 height 12
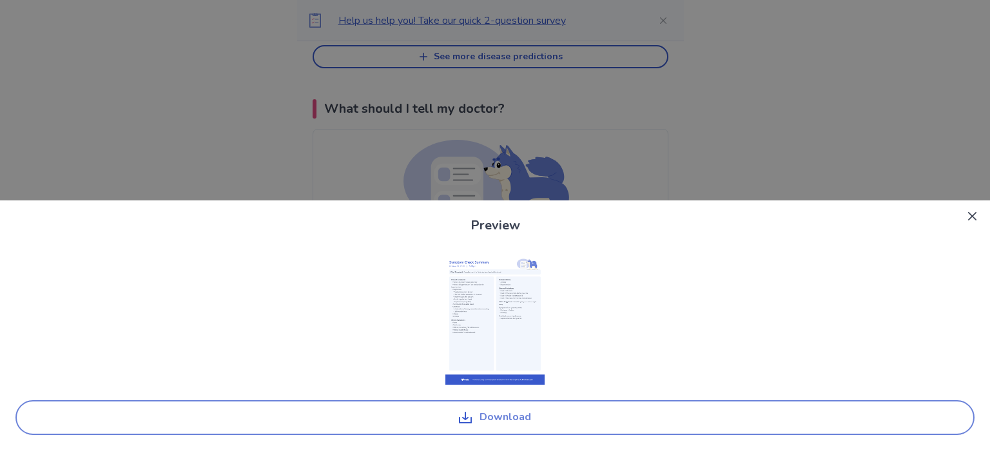
click at [494, 412] on button "Download" at bounding box center [494, 417] width 959 height 35
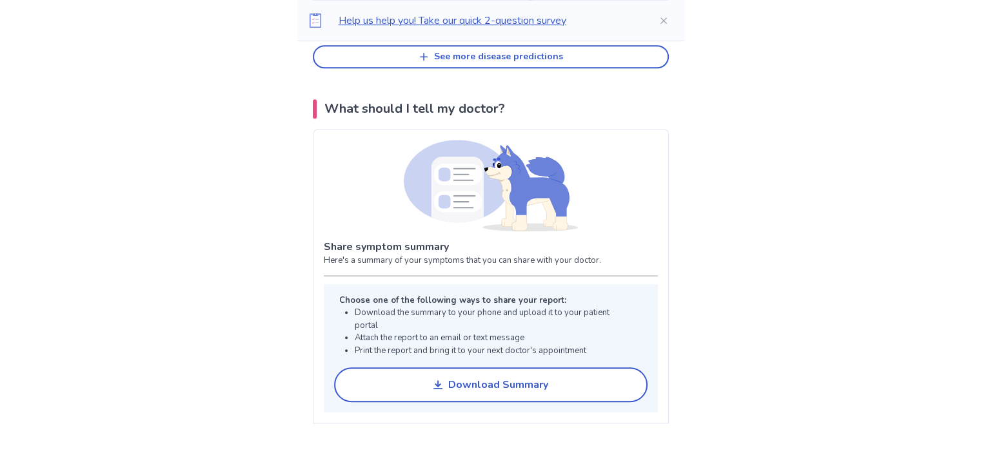
click at [387, 347] on li "Print the report and bring it to your next doctor's appointment" at bounding box center [493, 351] width 277 height 13
click at [402, 386] on button "Download Summary" at bounding box center [490, 384] width 313 height 35
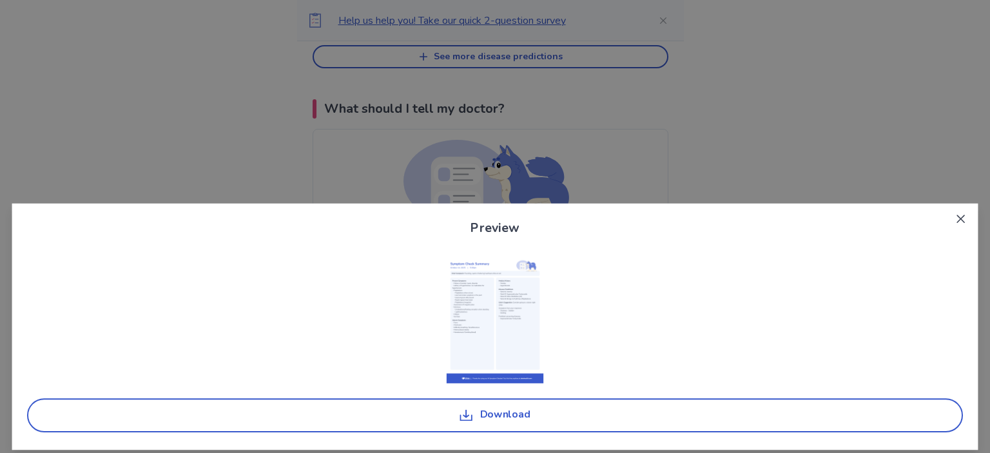
click at [404, 386] on div "Download" at bounding box center [495, 345] width 966 height 185
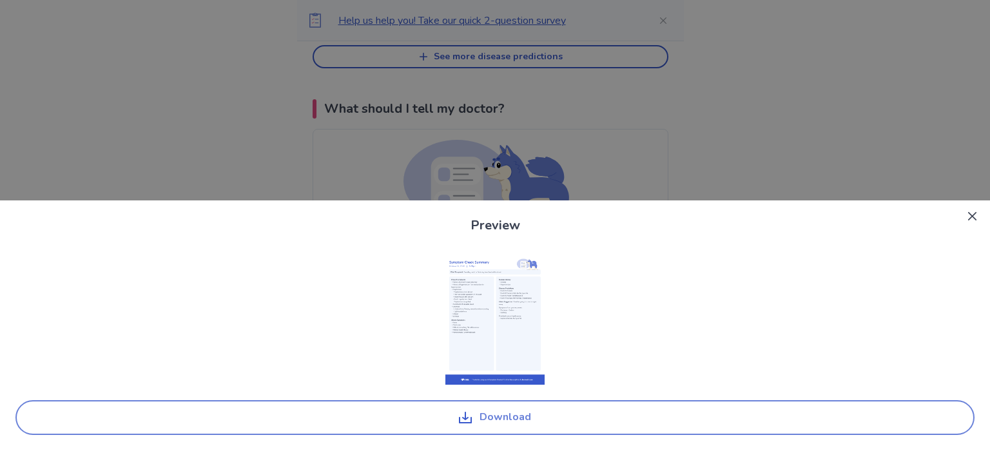
click at [511, 417] on button "Download" at bounding box center [494, 417] width 959 height 35
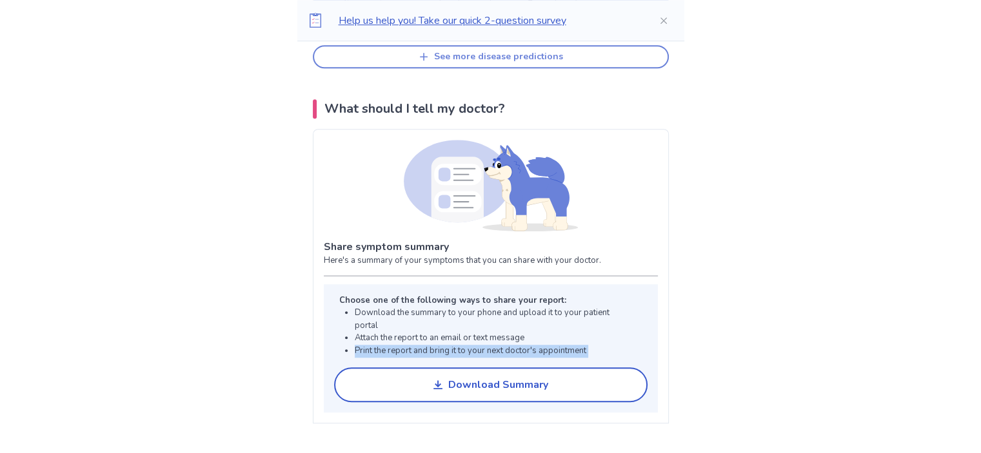
click at [571, 48] on button "See more disease predictions" at bounding box center [491, 56] width 356 height 23
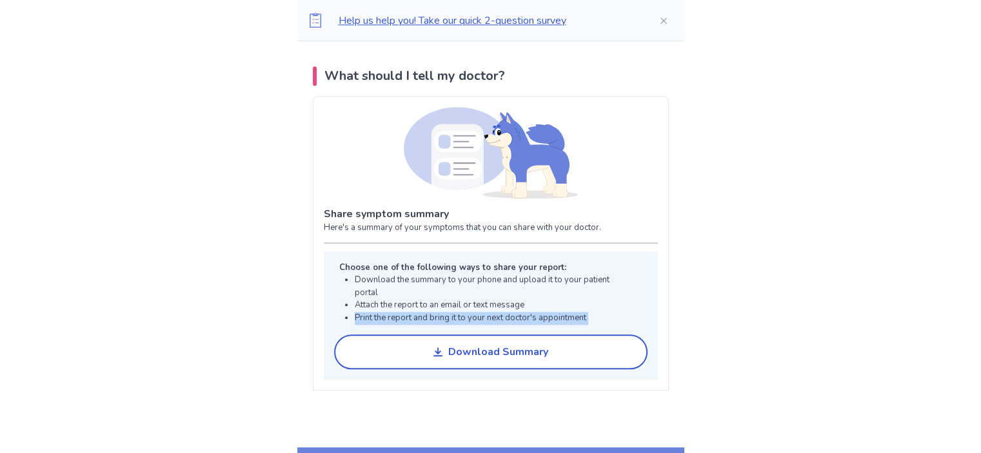
scroll to position [1191, 0]
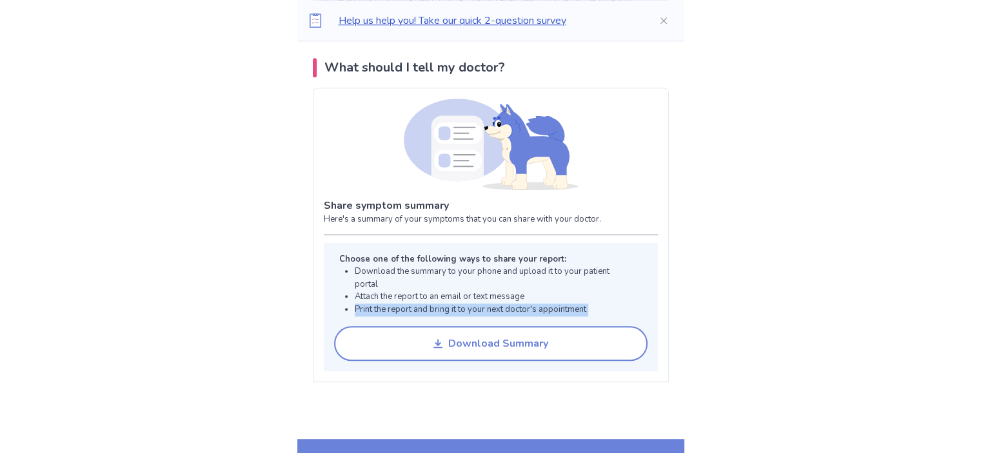
click at [462, 338] on div "Download Summary" at bounding box center [498, 344] width 100 height 12
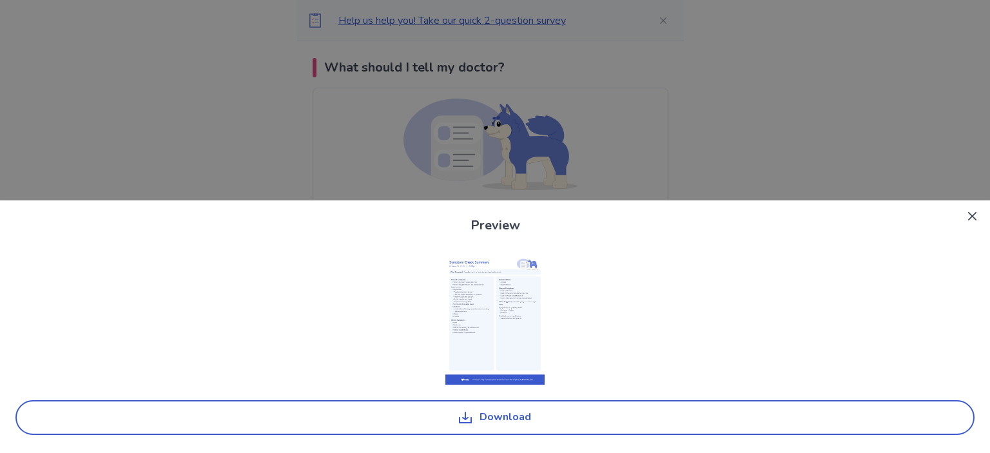
click at [217, 110] on div "Preview Download" at bounding box center [495, 226] width 990 height 453
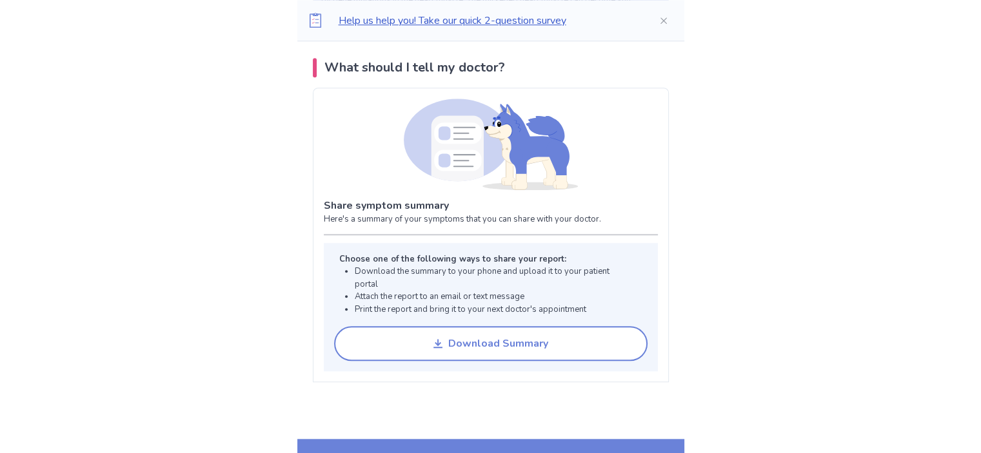
click at [464, 338] on div "Download Summary" at bounding box center [498, 344] width 100 height 12
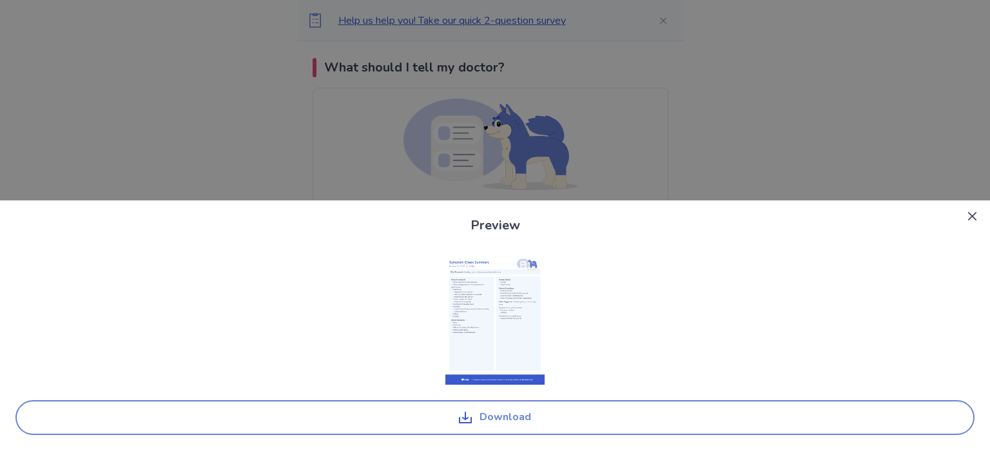
click at [491, 415] on button "Download" at bounding box center [494, 417] width 959 height 35
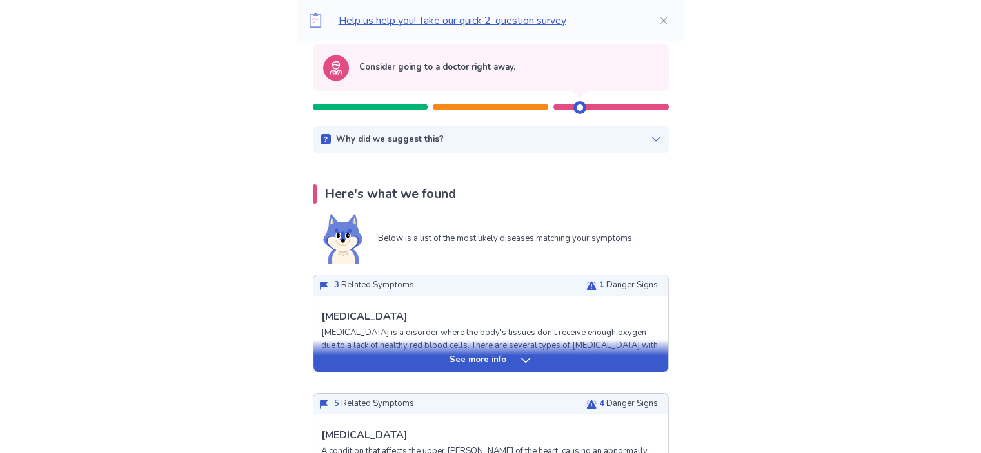
scroll to position [0, 0]
